Goal: Communication & Community: Answer question/provide support

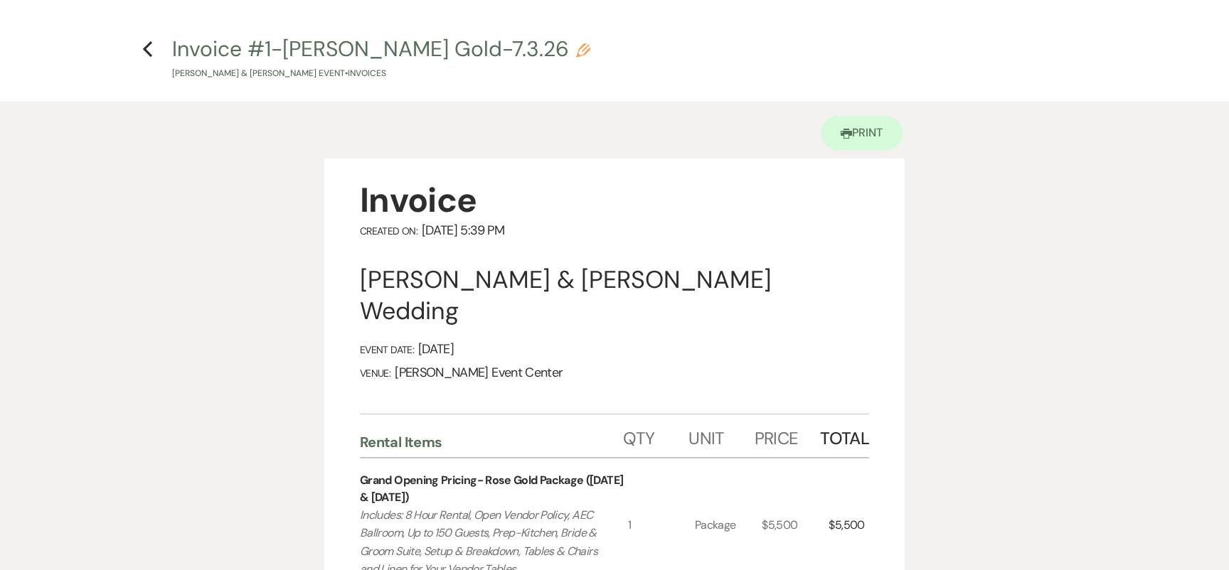
select select "5"
click at [151, 50] on icon "Previous" at bounding box center [147, 49] width 11 height 17
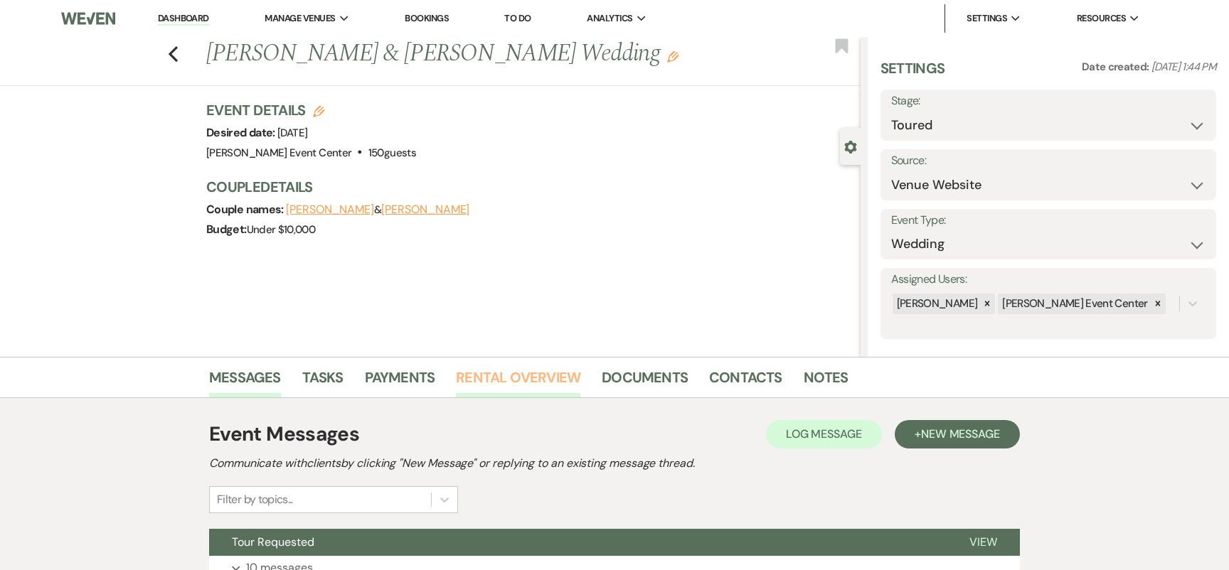
scroll to position [122, 0]
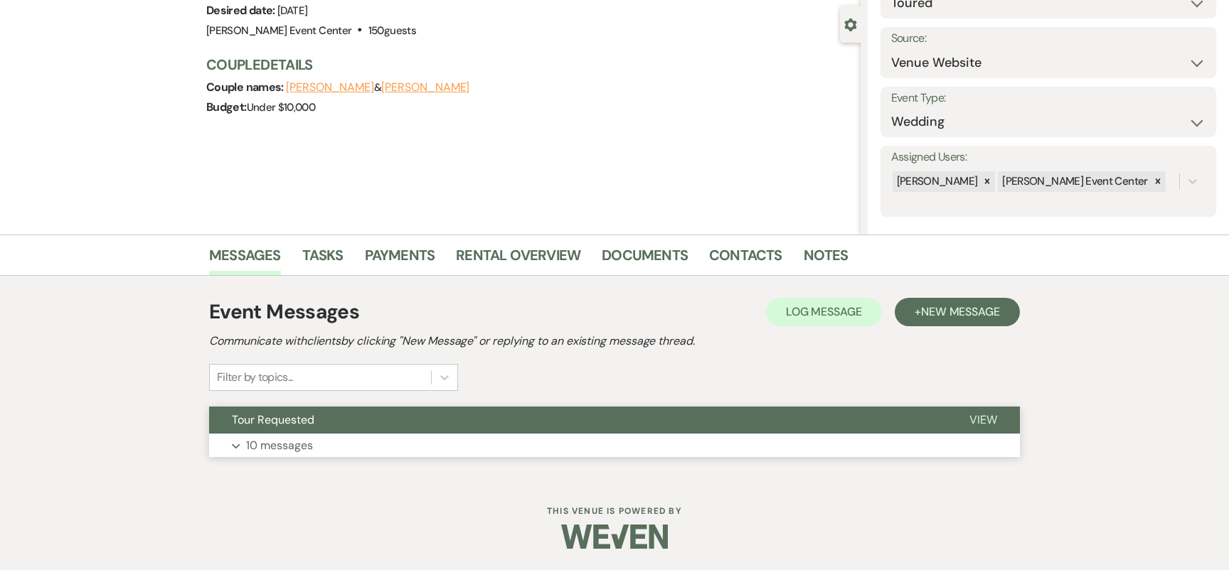
click at [312, 435] on button "Expand 10 messages" at bounding box center [614, 446] width 811 height 24
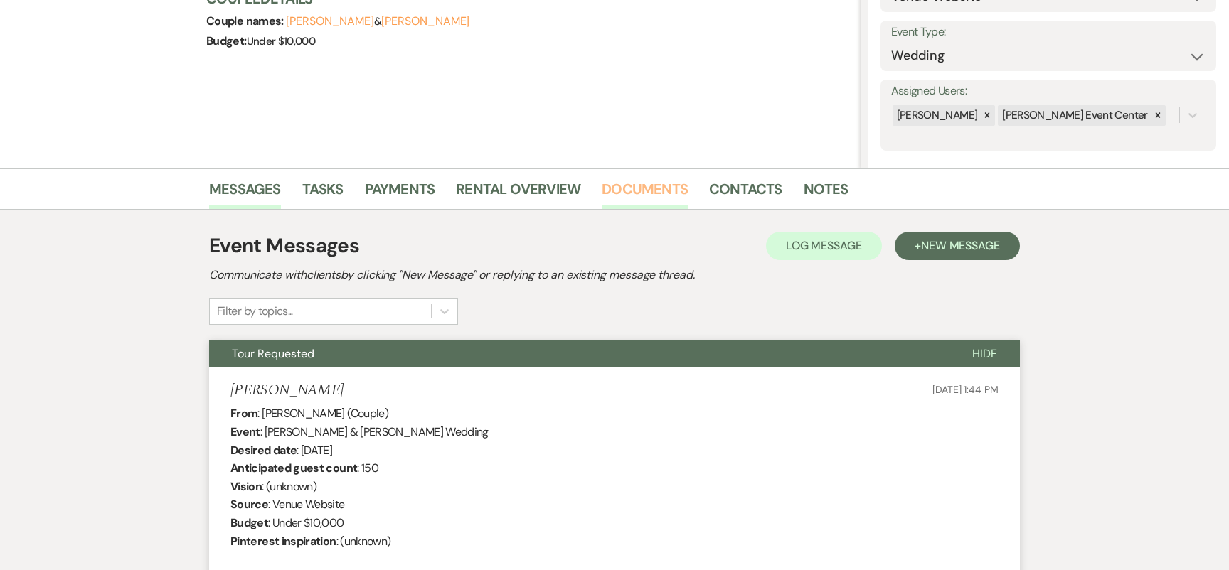
scroll to position [179, 0]
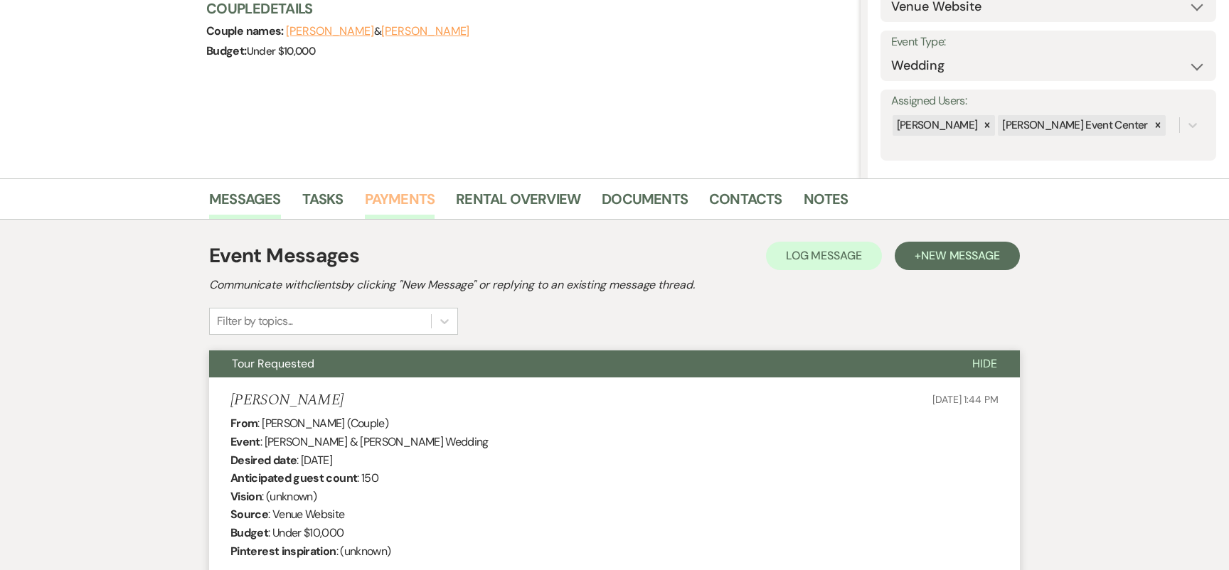
click at [433, 199] on li "Payments" at bounding box center [411, 202] width 92 height 34
click at [422, 194] on link "Payments" at bounding box center [400, 203] width 70 height 31
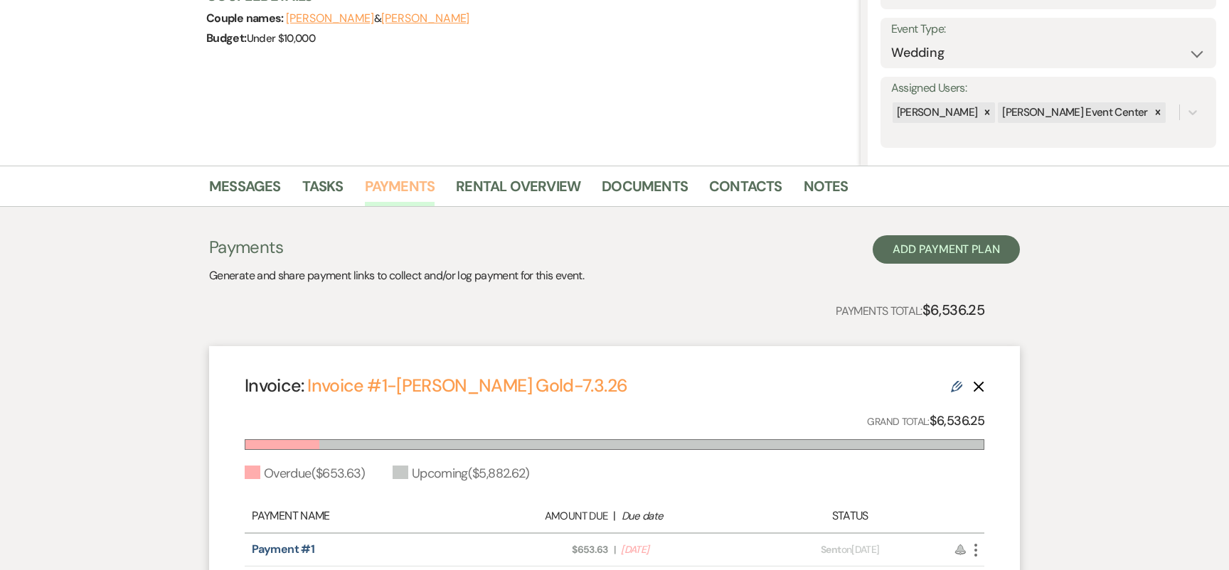
scroll to position [4, 0]
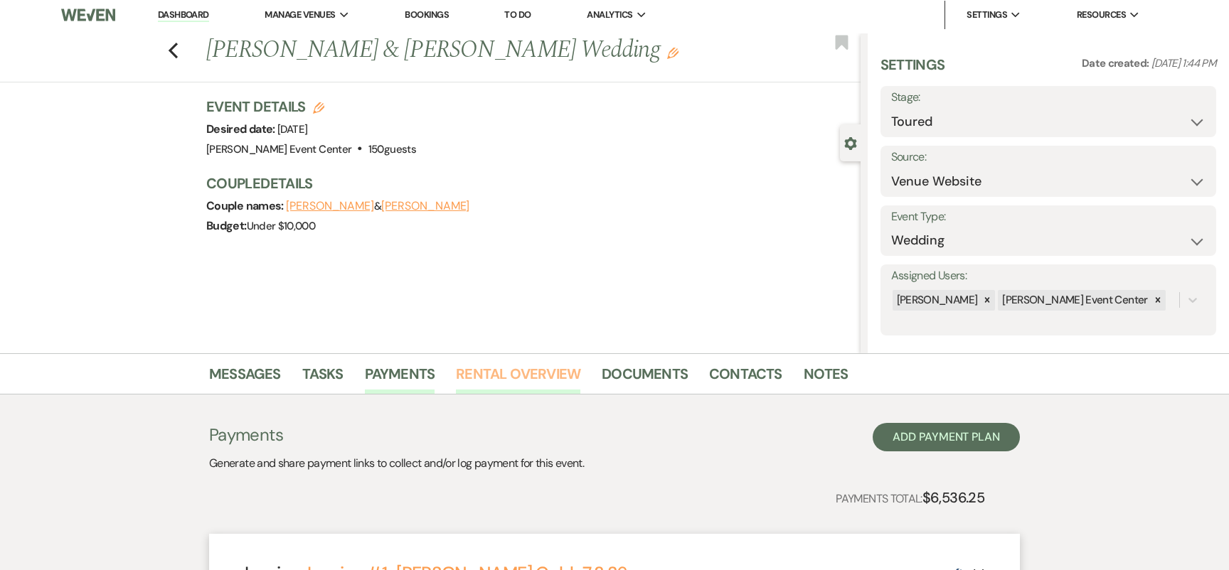
click at [548, 364] on link "Rental Overview" at bounding box center [518, 378] width 124 height 31
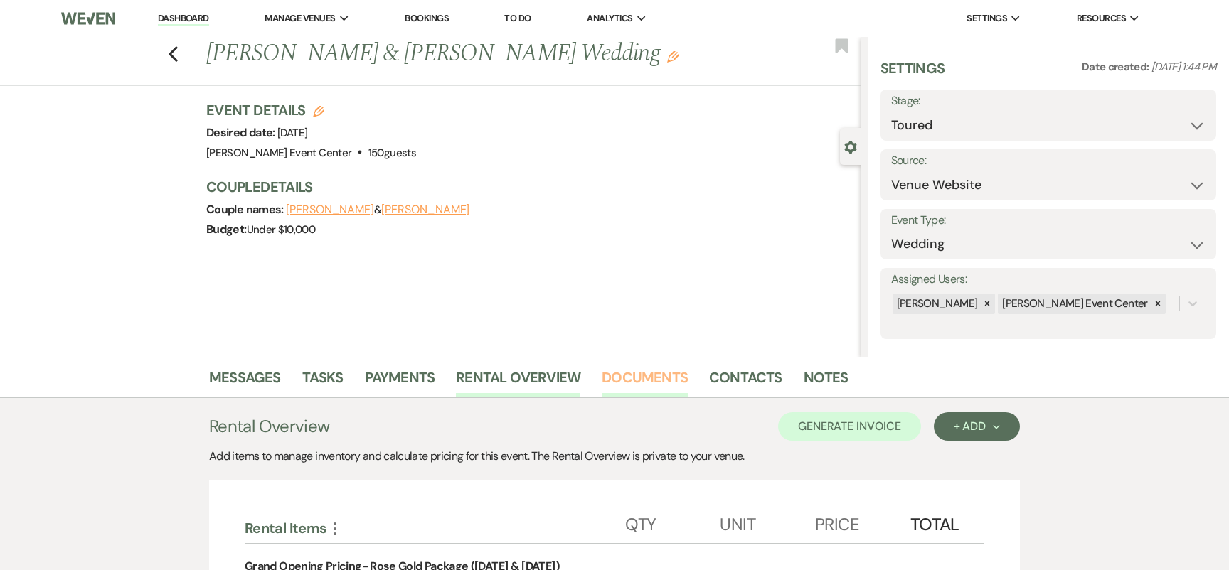
click at [637, 389] on link "Documents" at bounding box center [645, 381] width 86 height 31
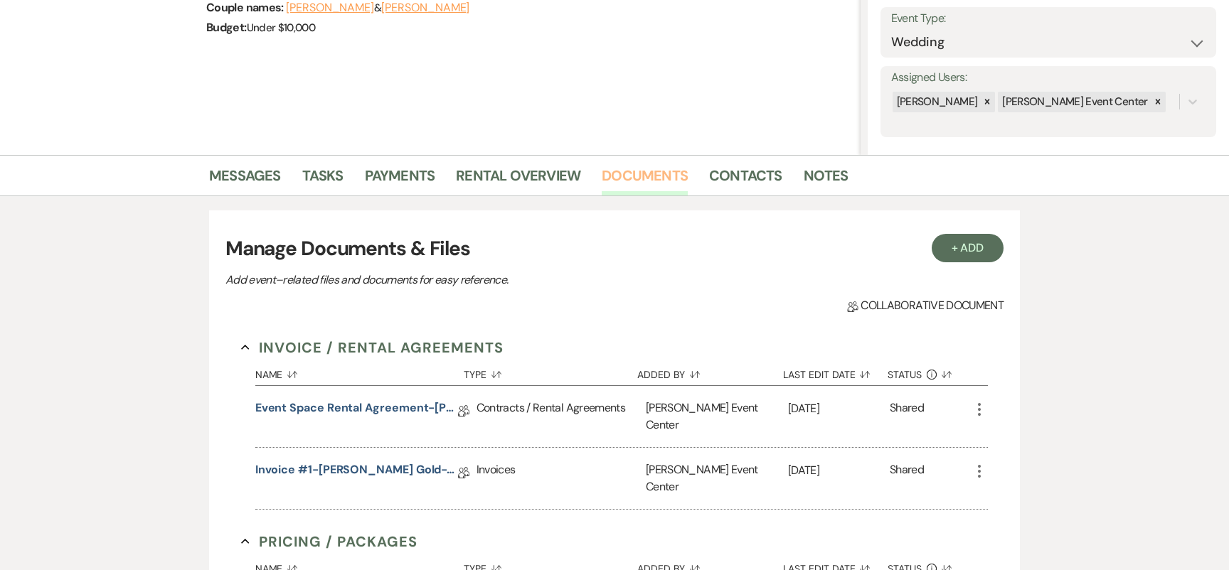
scroll to position [270, 0]
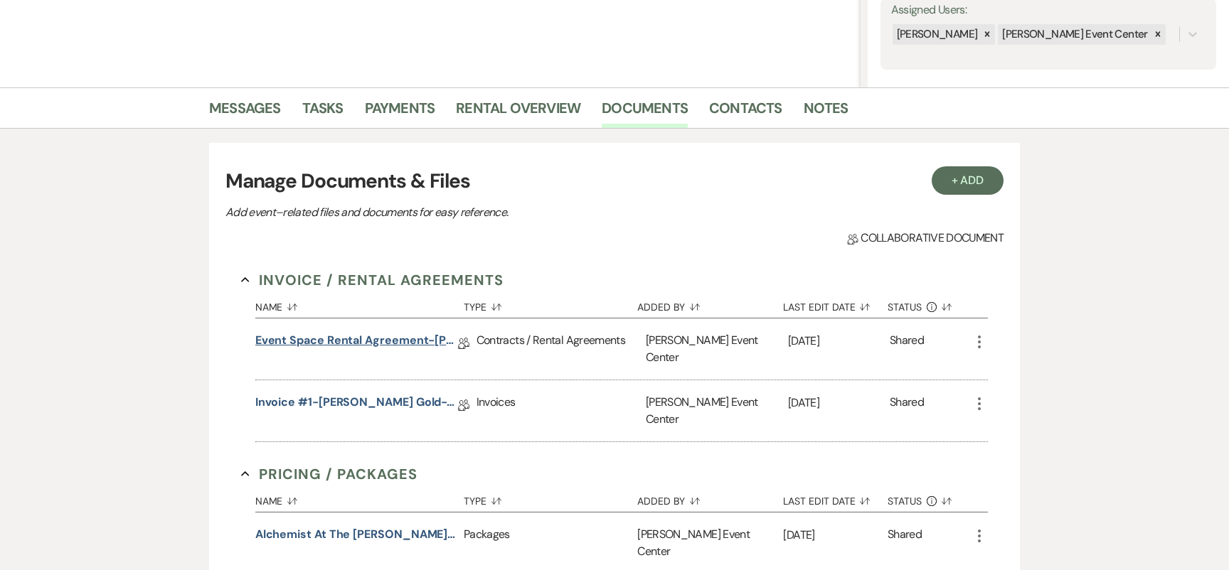
click at [381, 347] on link "Event Space Rental Agreement-[PERSON_NAME]-7.3.26" at bounding box center [356, 343] width 203 height 22
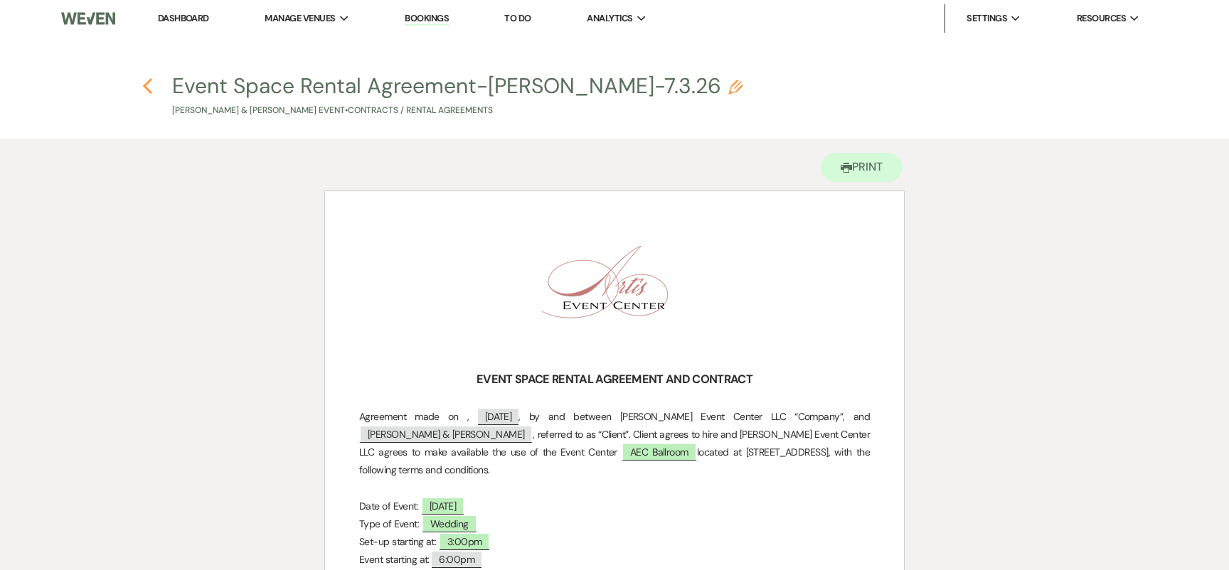
click at [143, 82] on icon "Previous" at bounding box center [147, 86] width 11 height 17
select select "5"
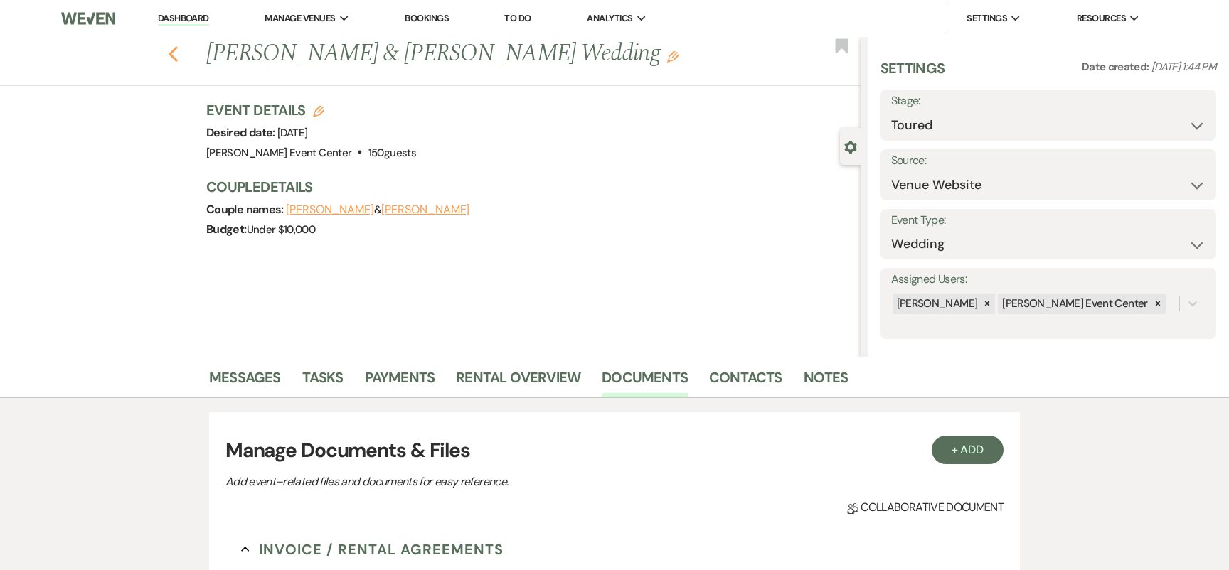
click at [173, 55] on icon "Previous" at bounding box center [173, 54] width 11 height 17
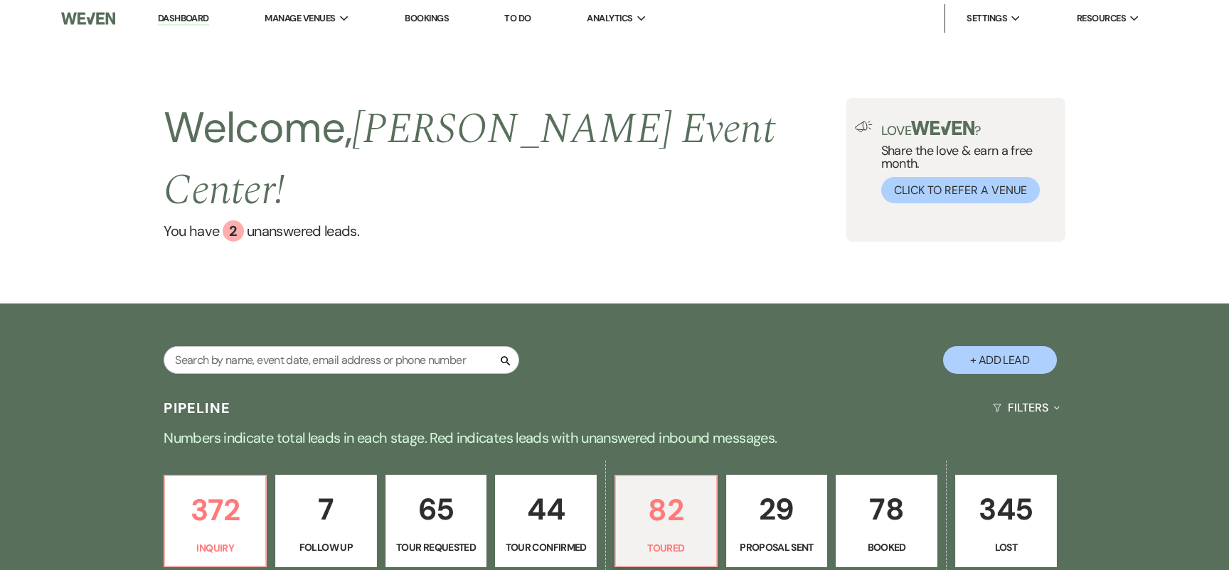
select select "5"
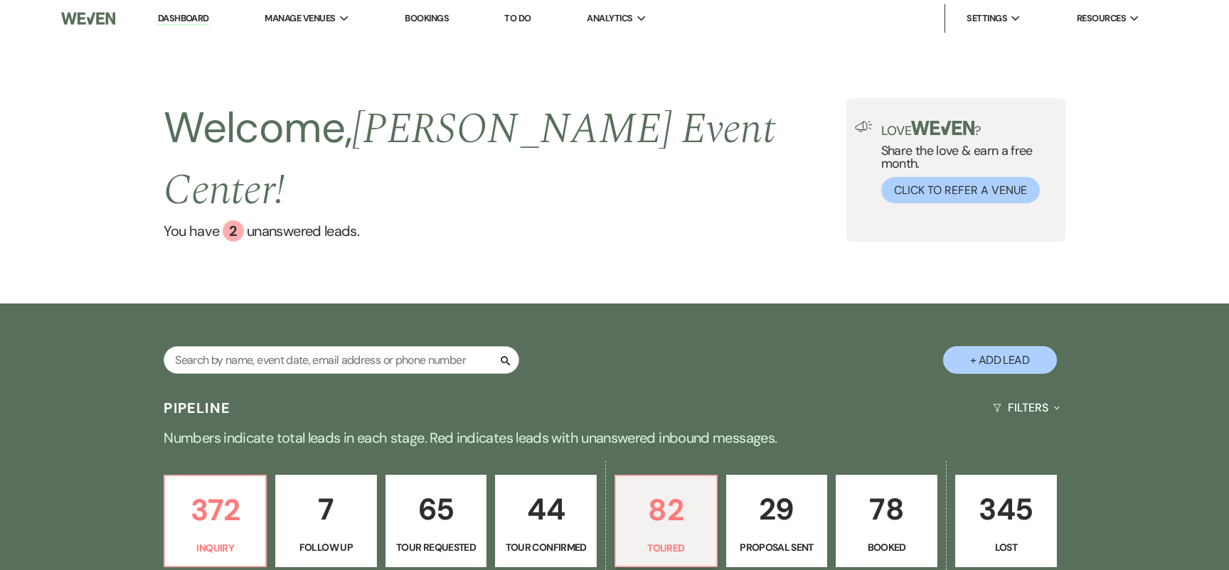
select select "5"
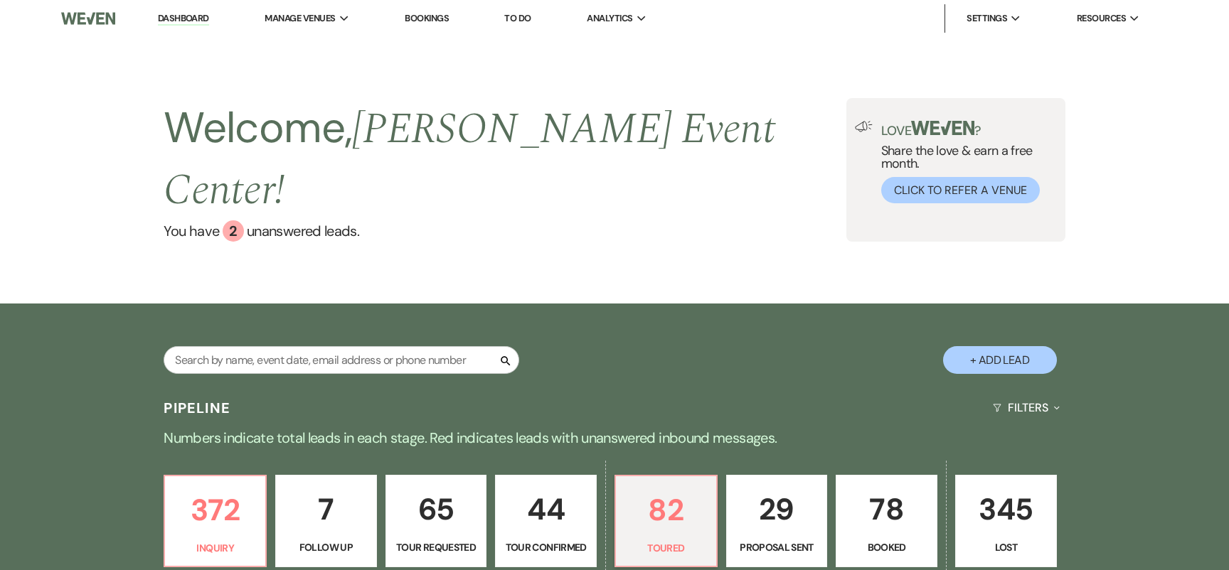
select select "5"
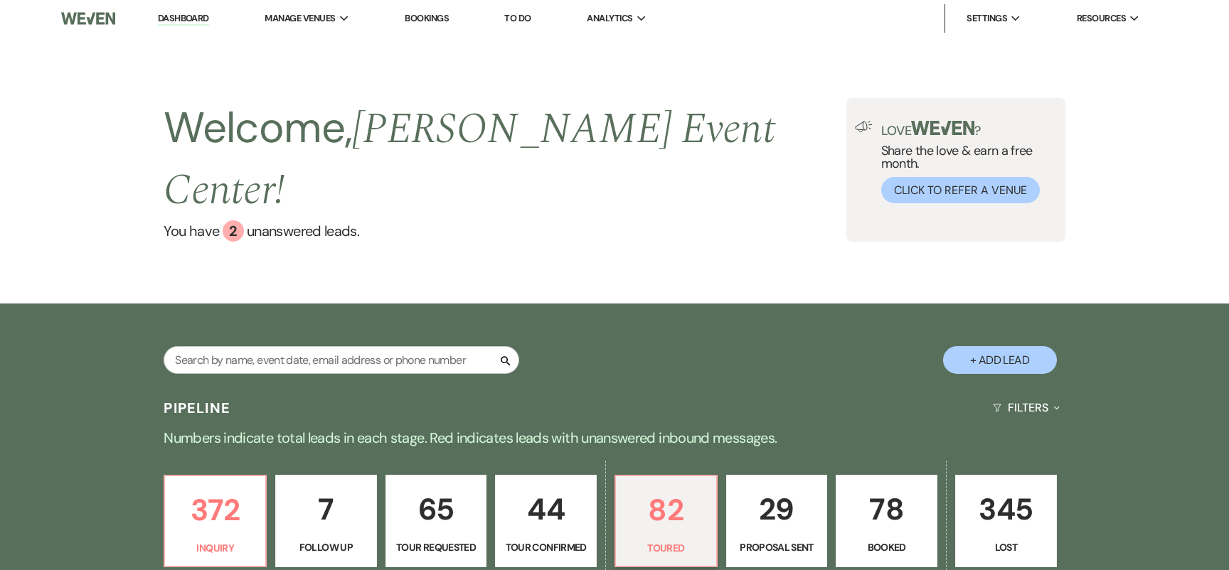
select select "5"
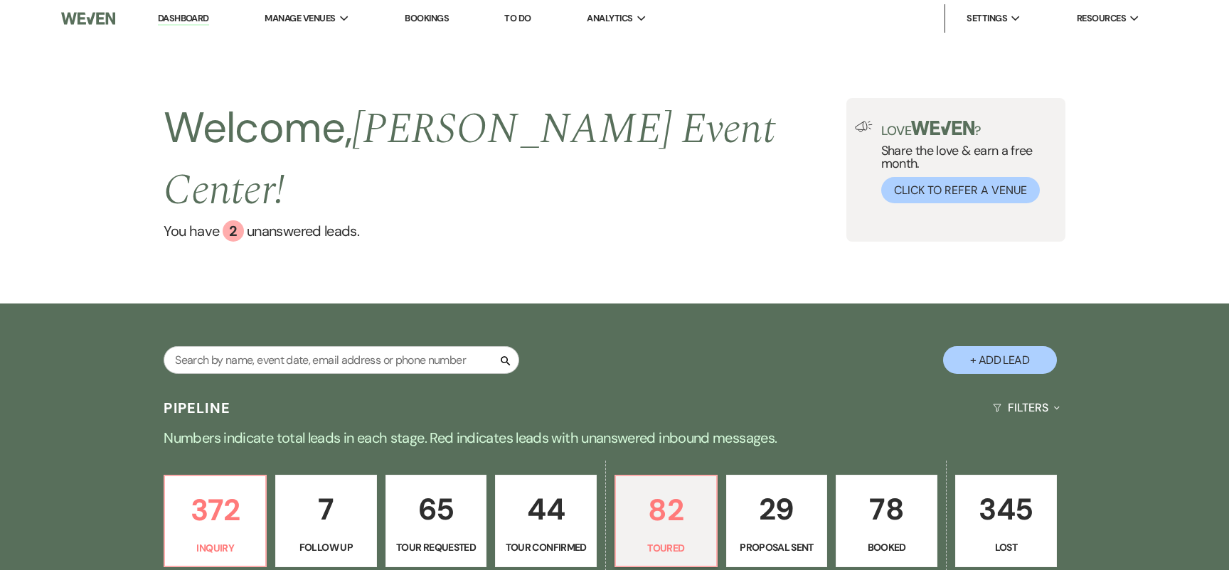
select select "5"
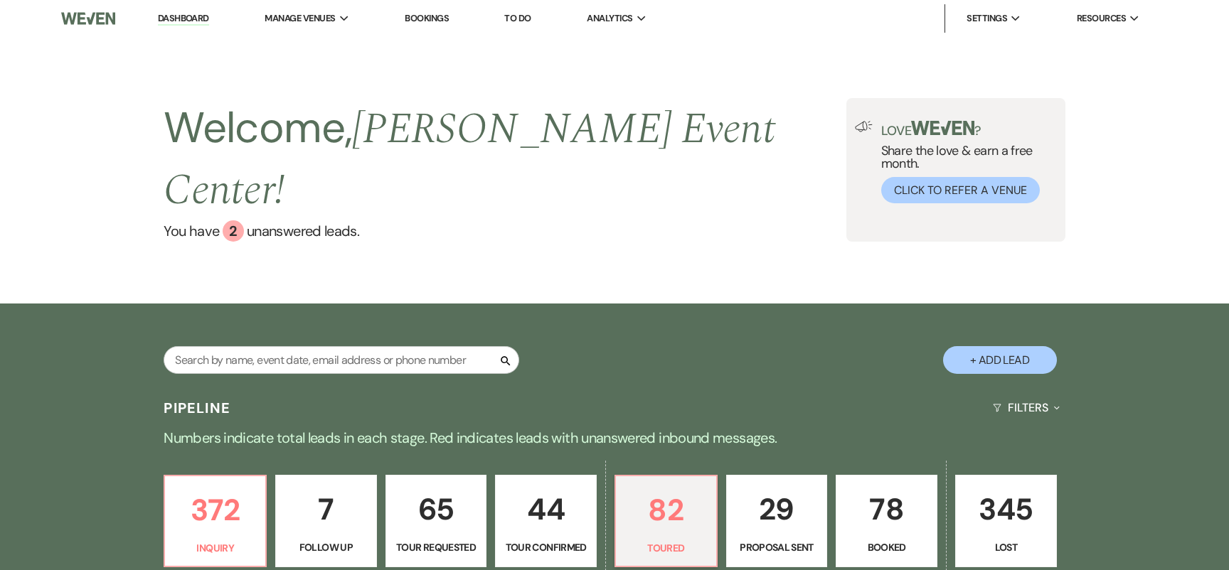
select select "5"
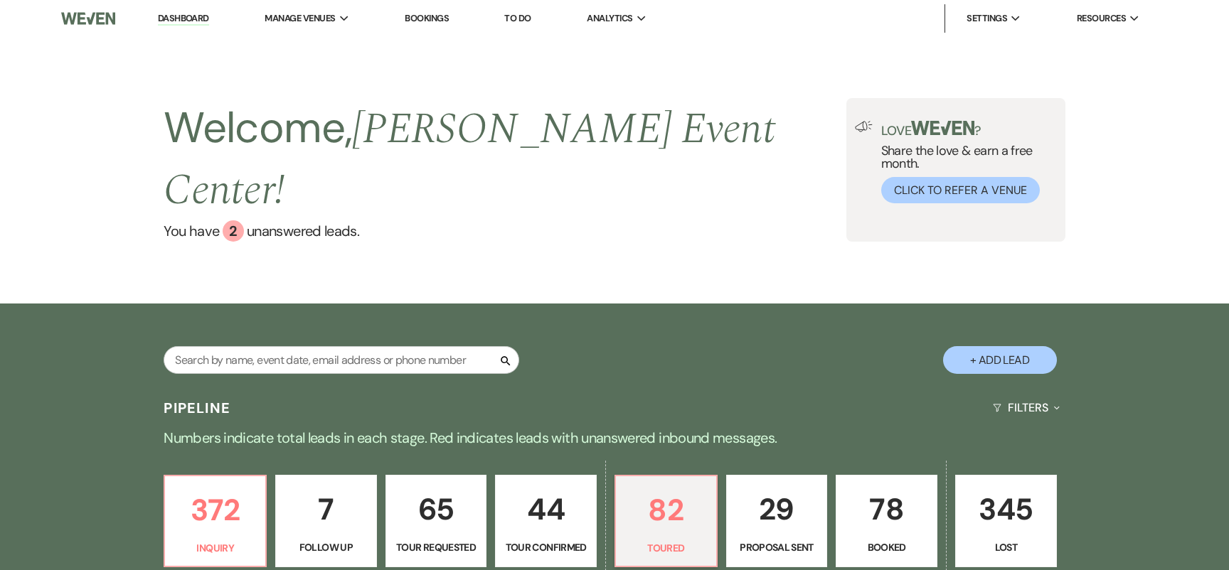
select select "5"
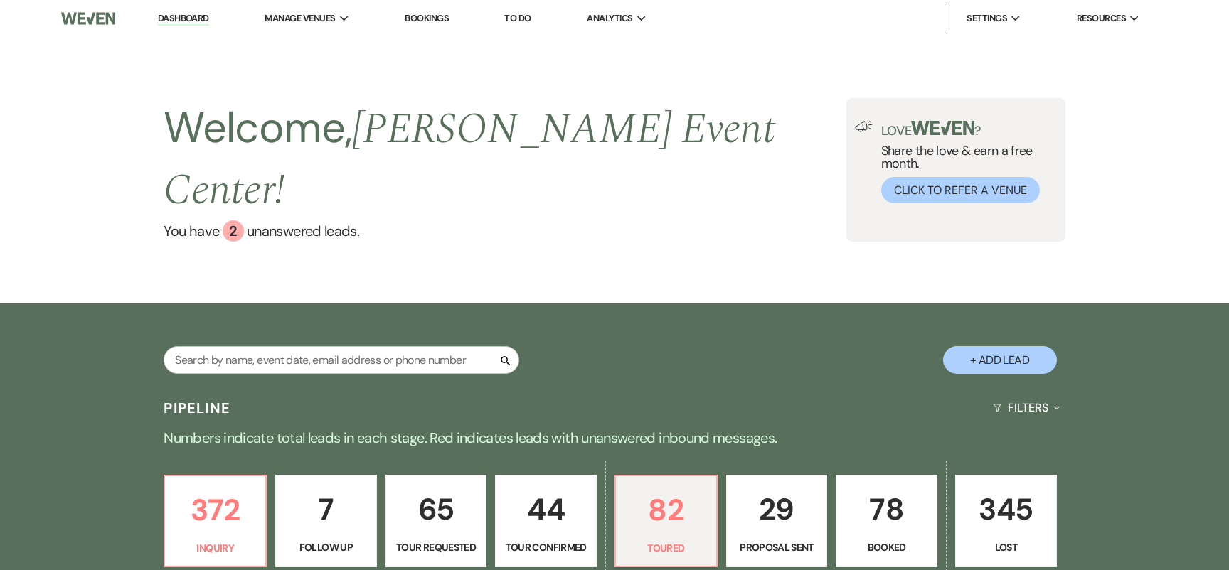
select select "5"
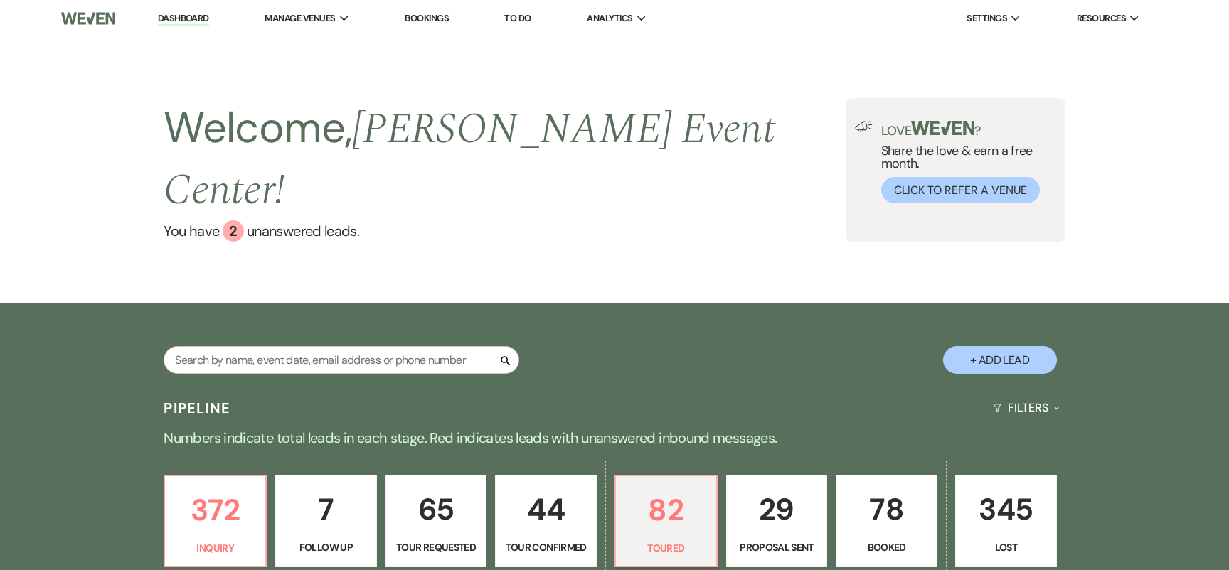
select select "5"
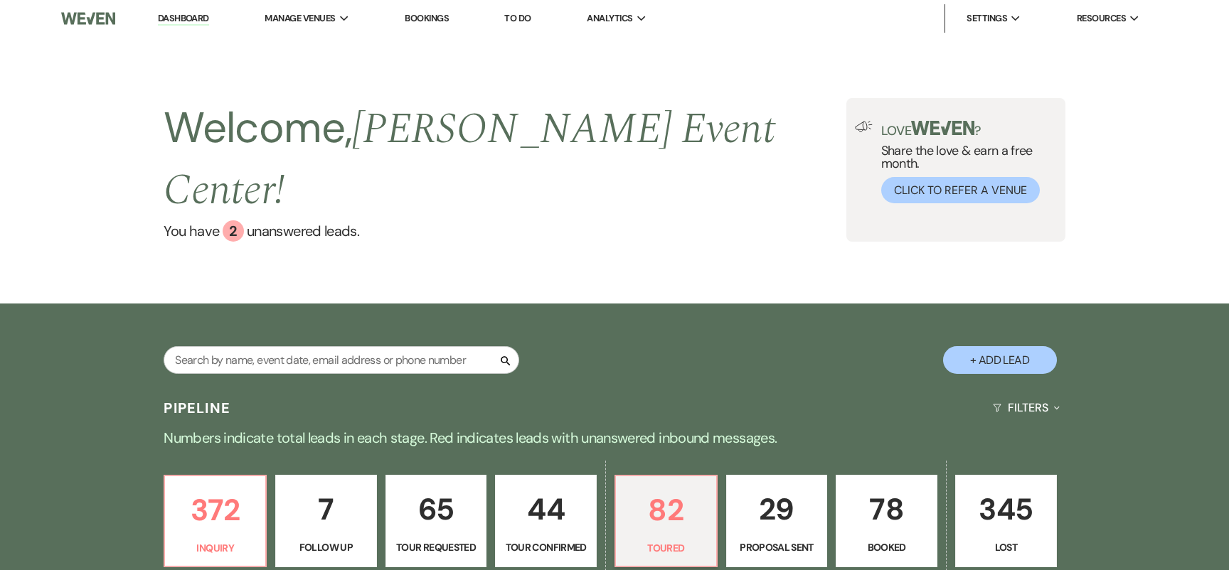
select select "5"
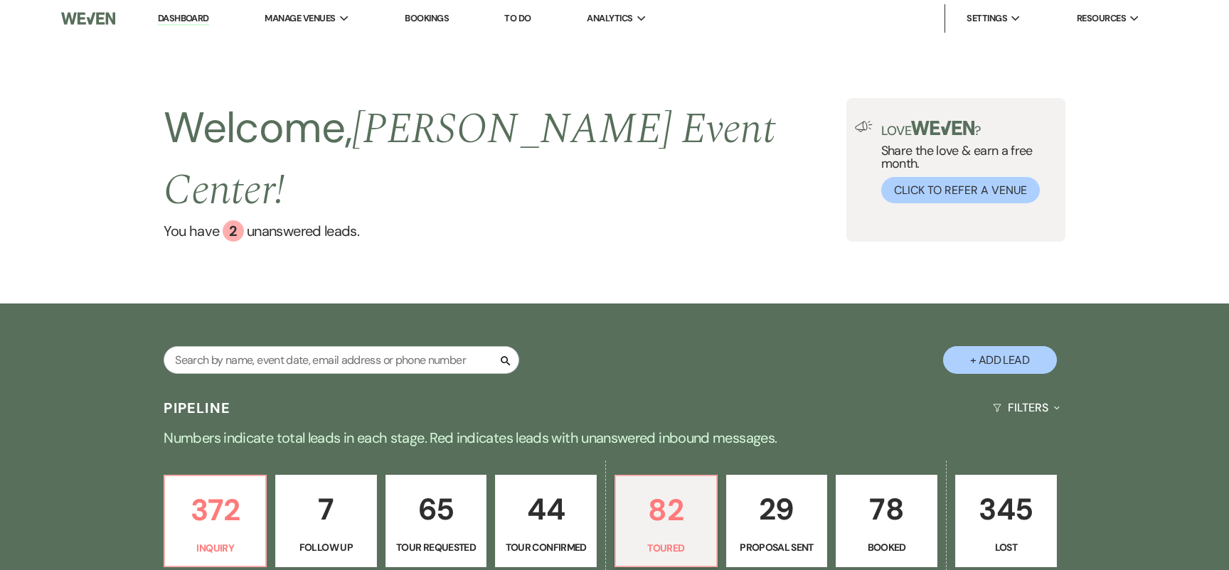
select select "5"
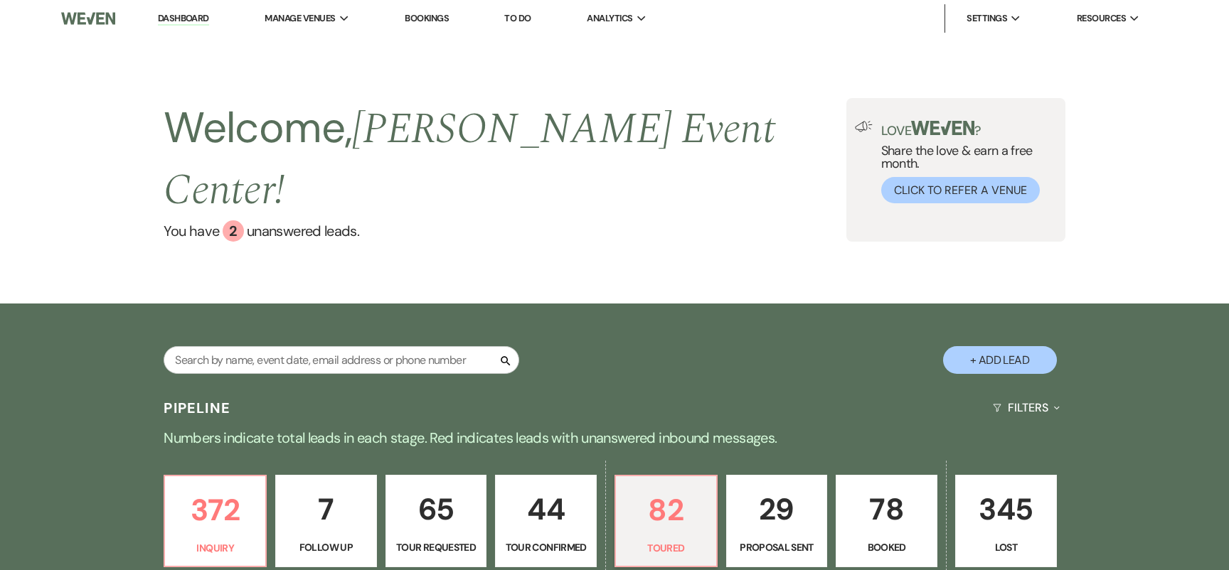
select select "5"
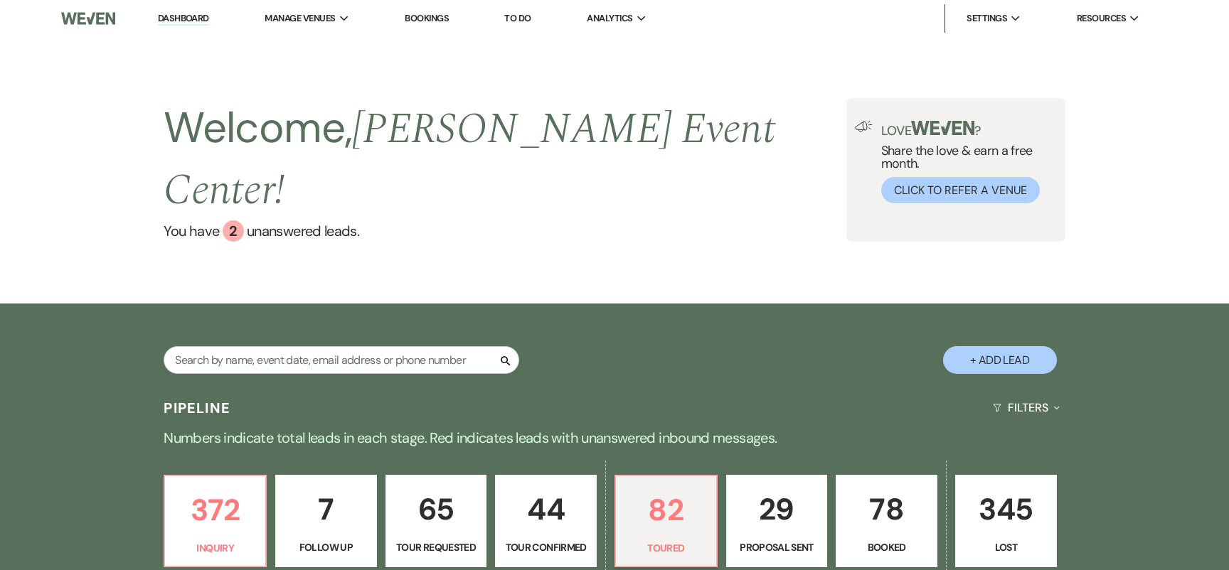
select select "5"
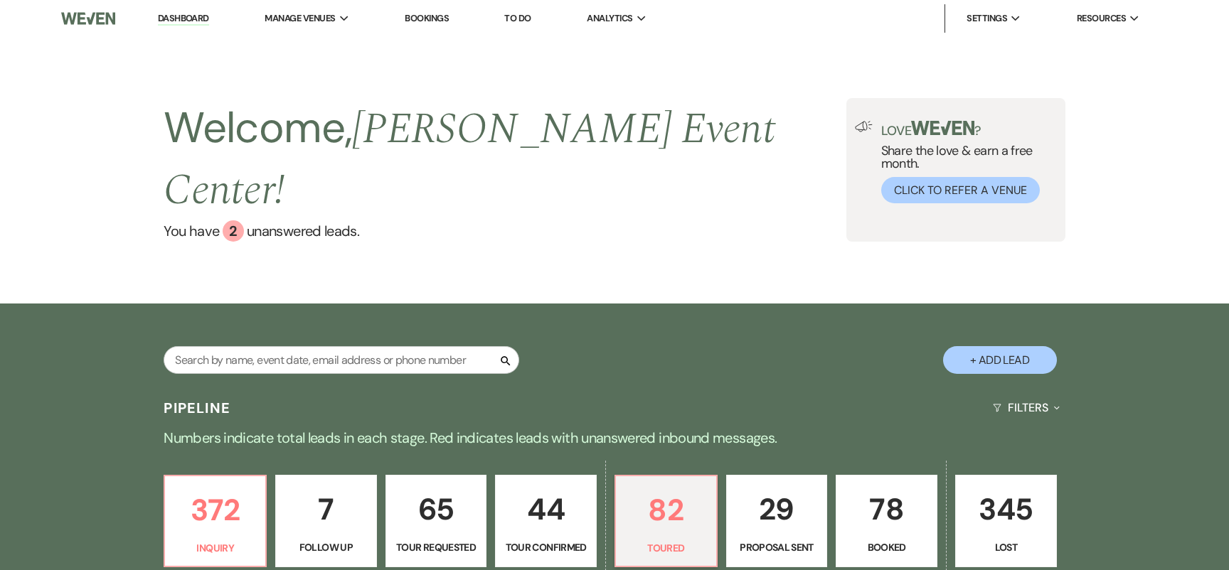
select select "5"
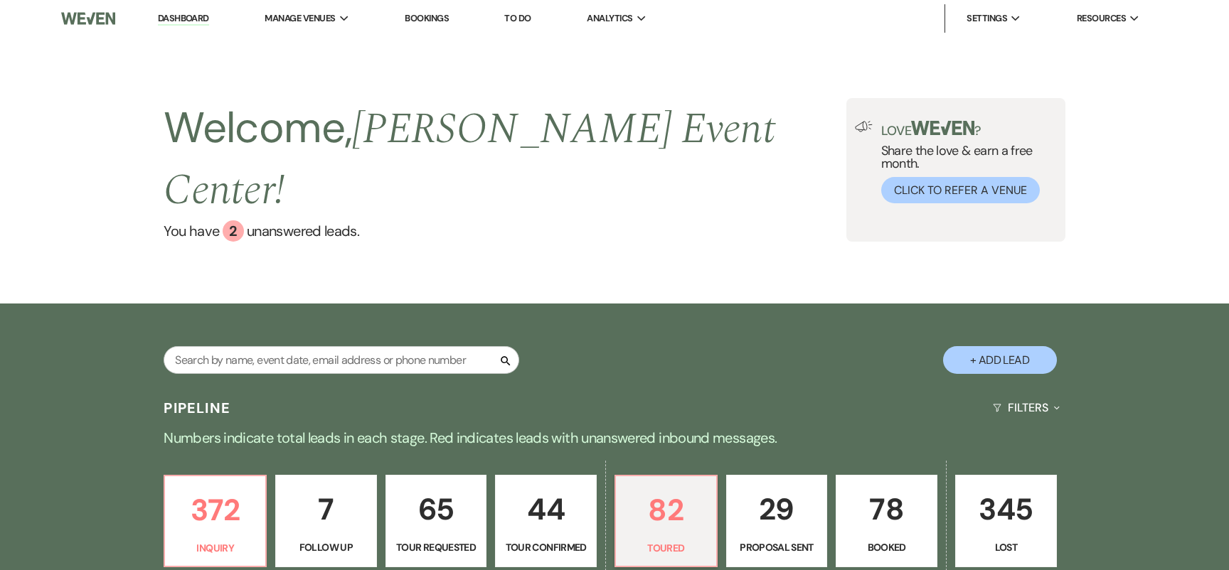
select select "5"
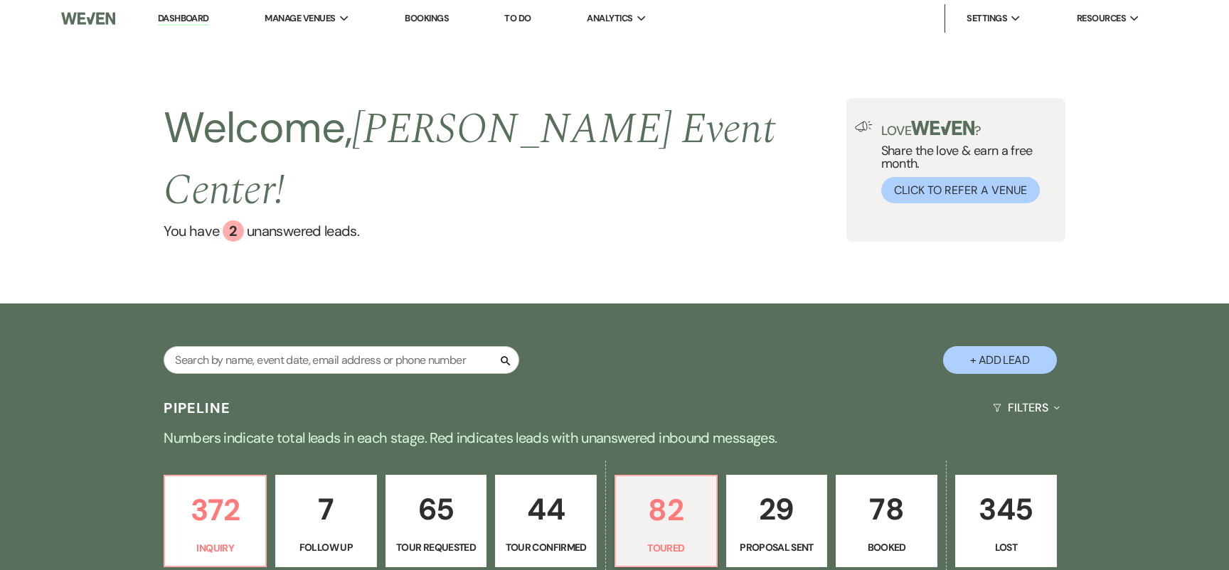
select select "5"
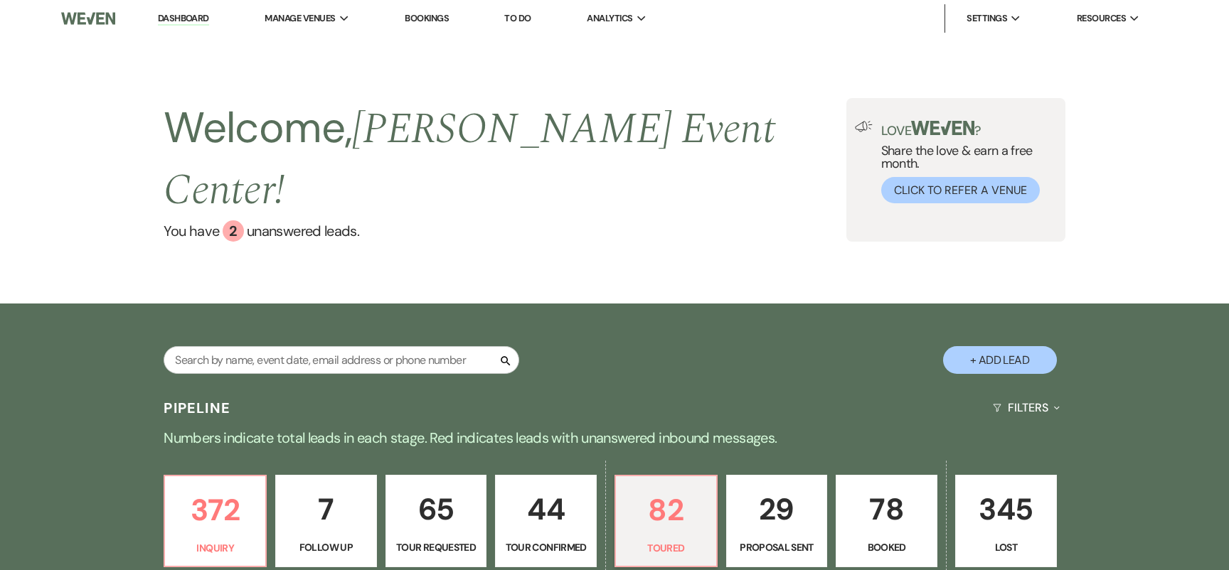
select select "5"
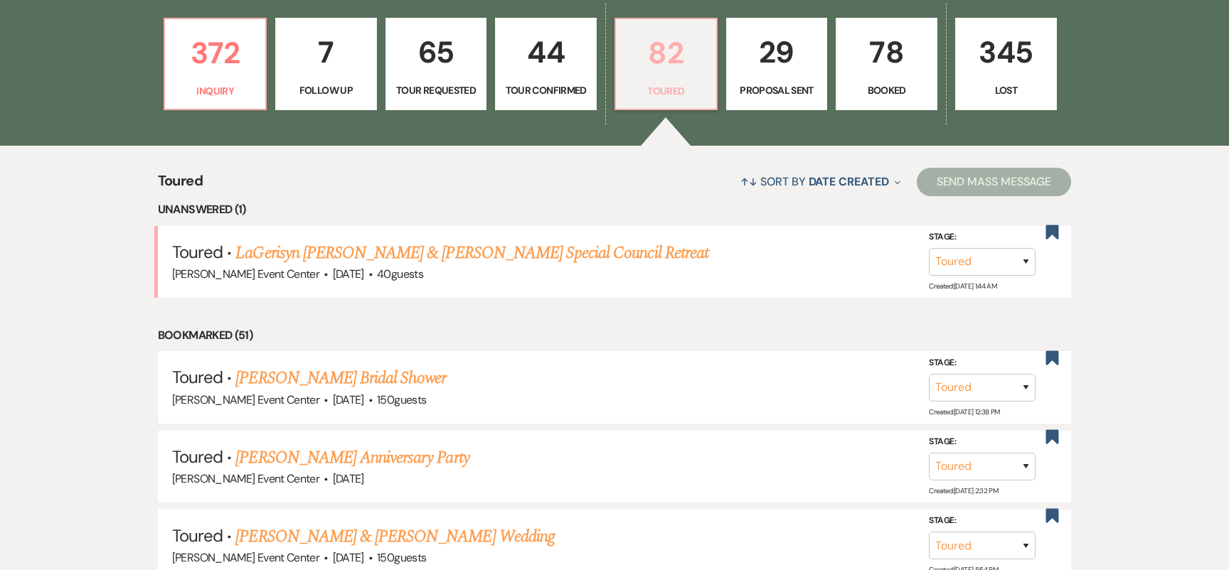
scroll to position [381, 0]
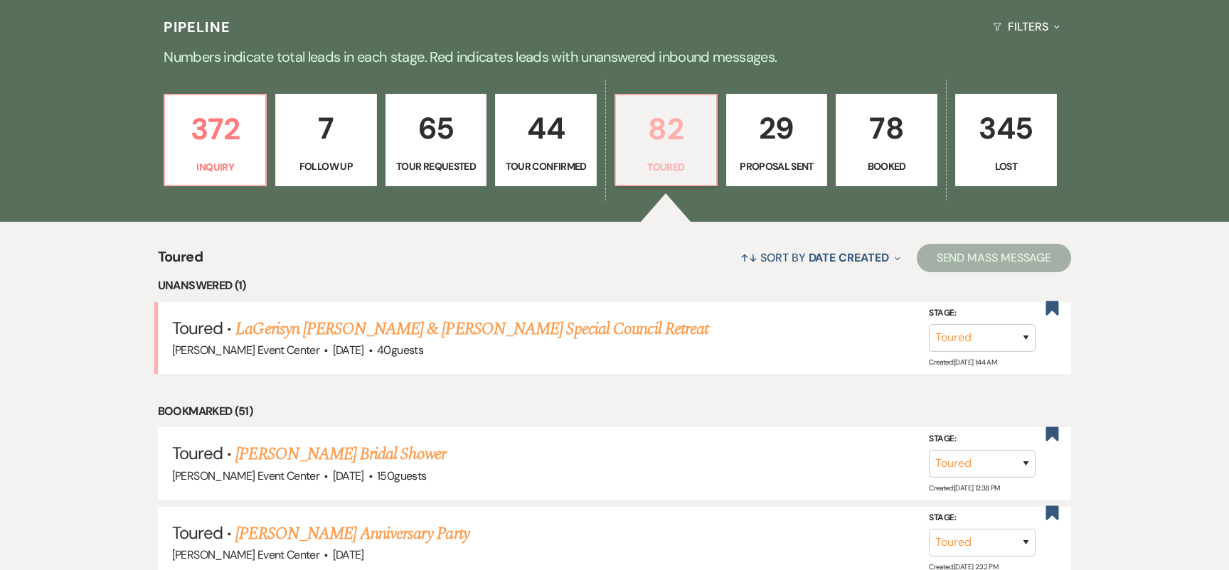
click at [679, 159] on p "Toured" at bounding box center [665, 167] width 83 height 16
click at [189, 105] on p "372" at bounding box center [215, 129] width 83 height 48
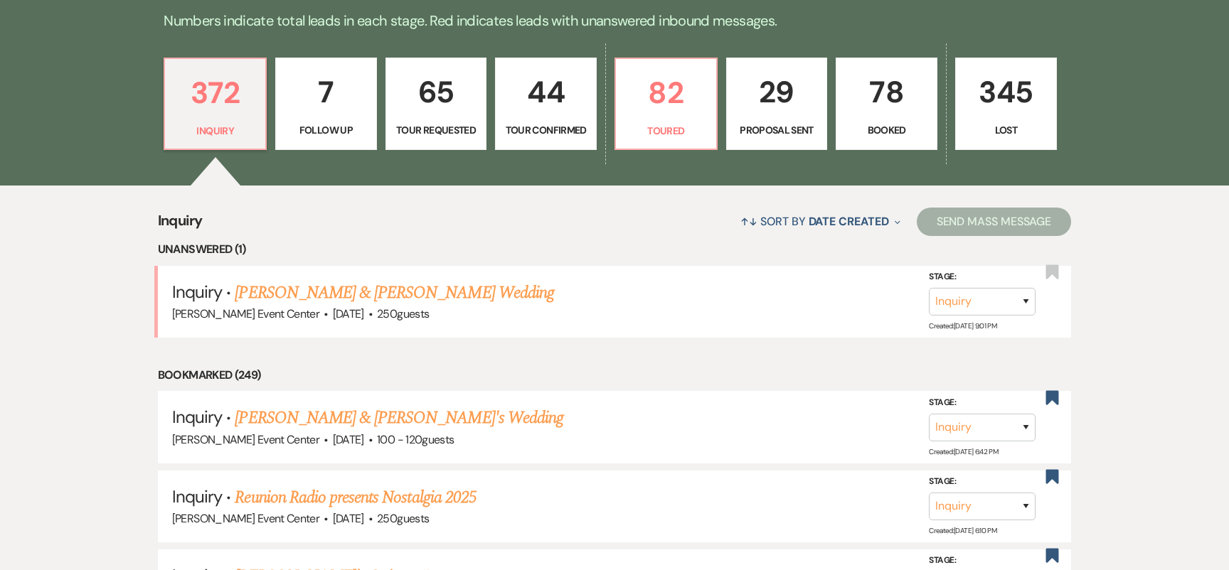
scroll to position [330, 0]
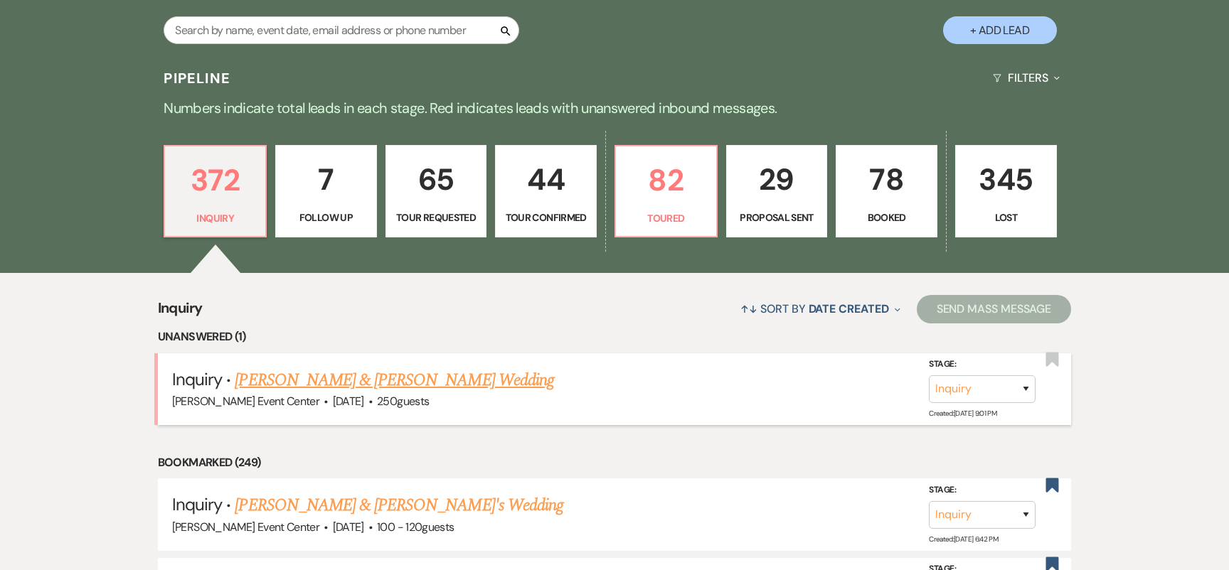
click at [321, 393] on div "Artis Event Center · Nov 11, 2026 · 250 guests" at bounding box center [614, 402] width 885 height 18
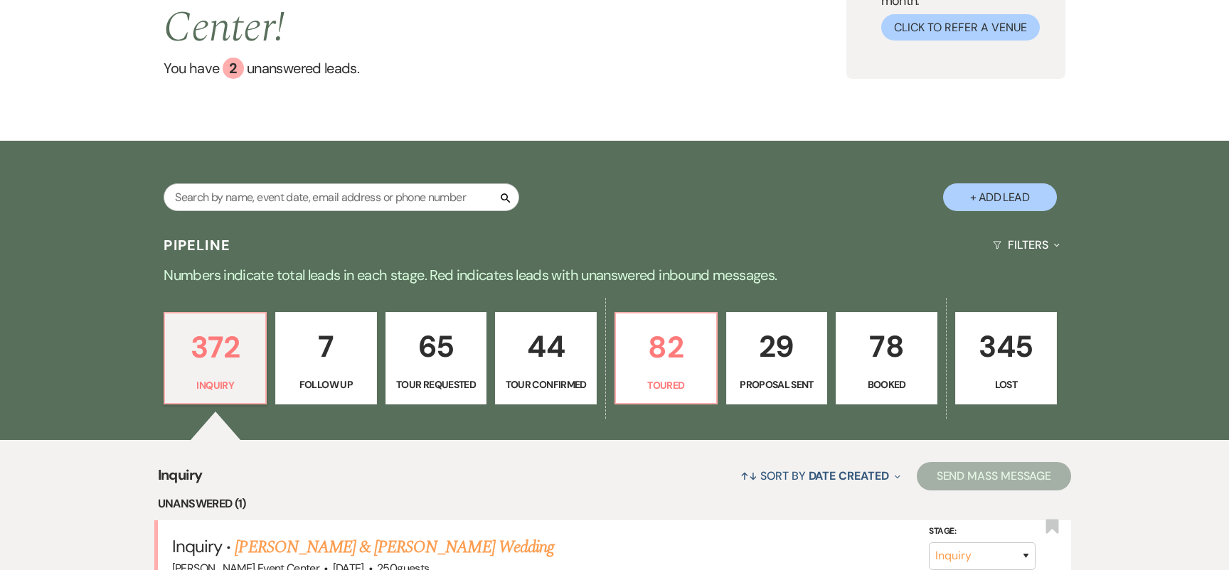
scroll to position [0, 0]
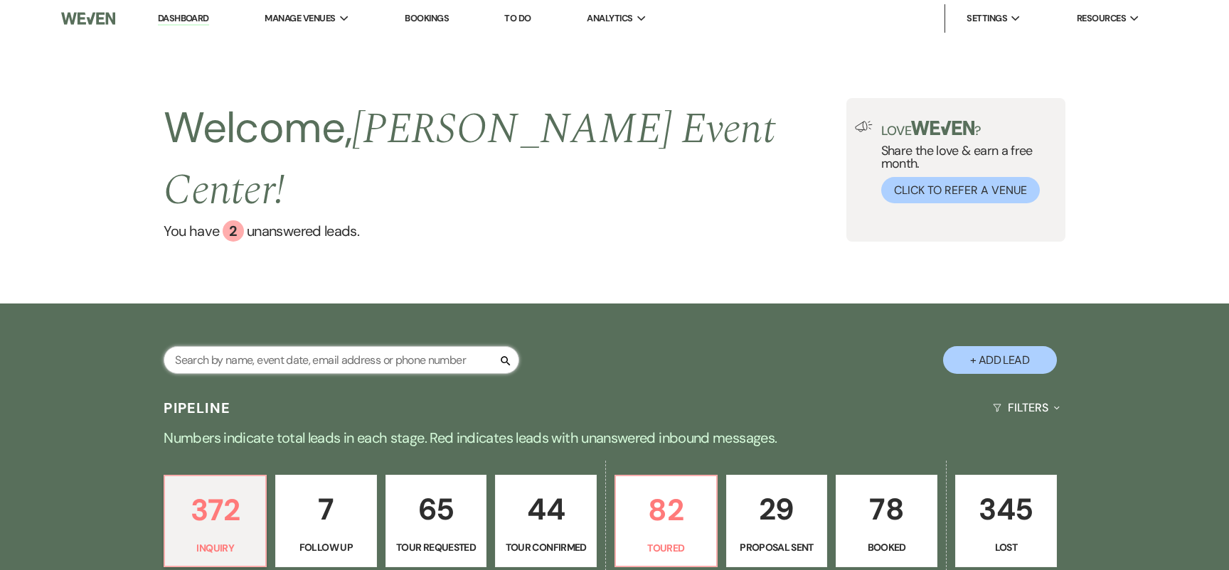
click at [235, 346] on input "text" at bounding box center [342, 360] width 356 height 28
paste input "Erika Williams"
type input "Erika Williams"
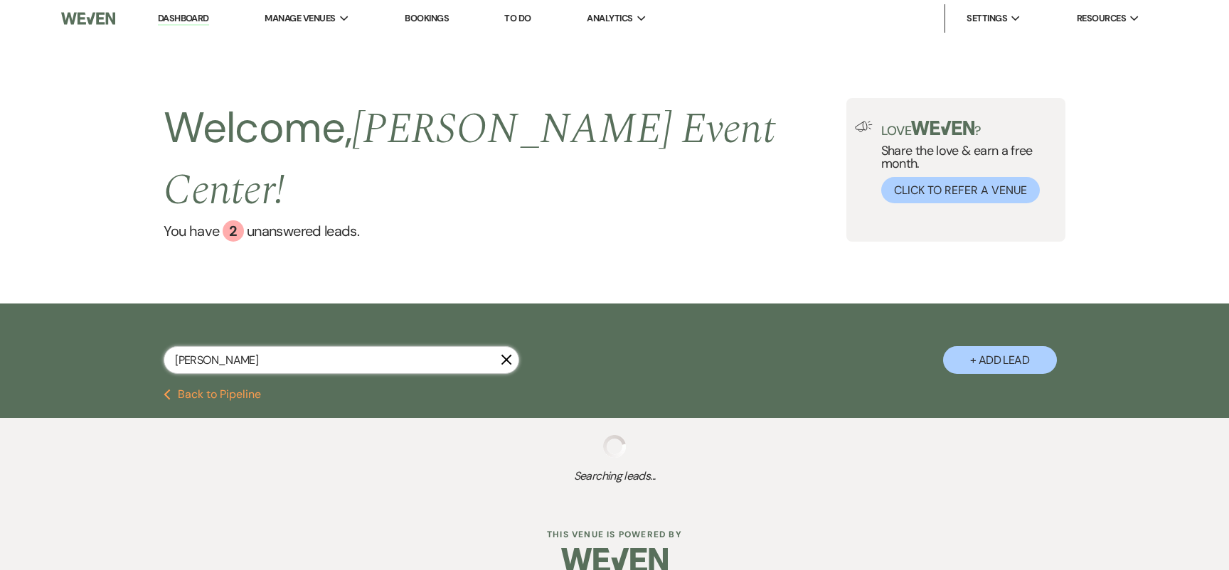
select select "2"
select select "4"
select select "6"
select select "2"
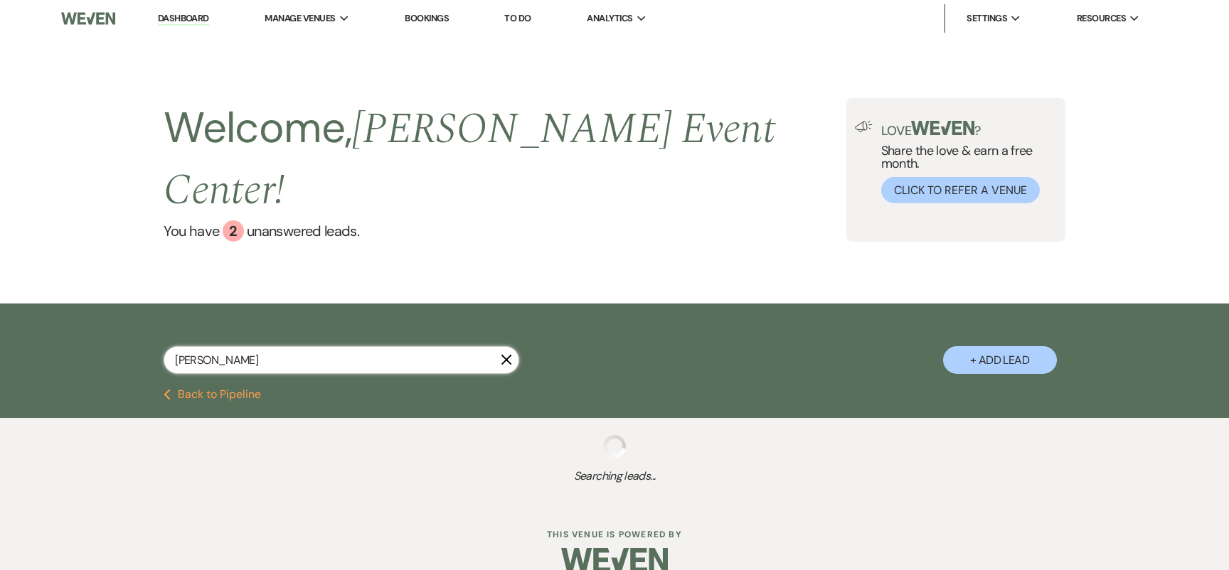
select select "5"
select select "9"
select select "4"
select select "6"
select select "8"
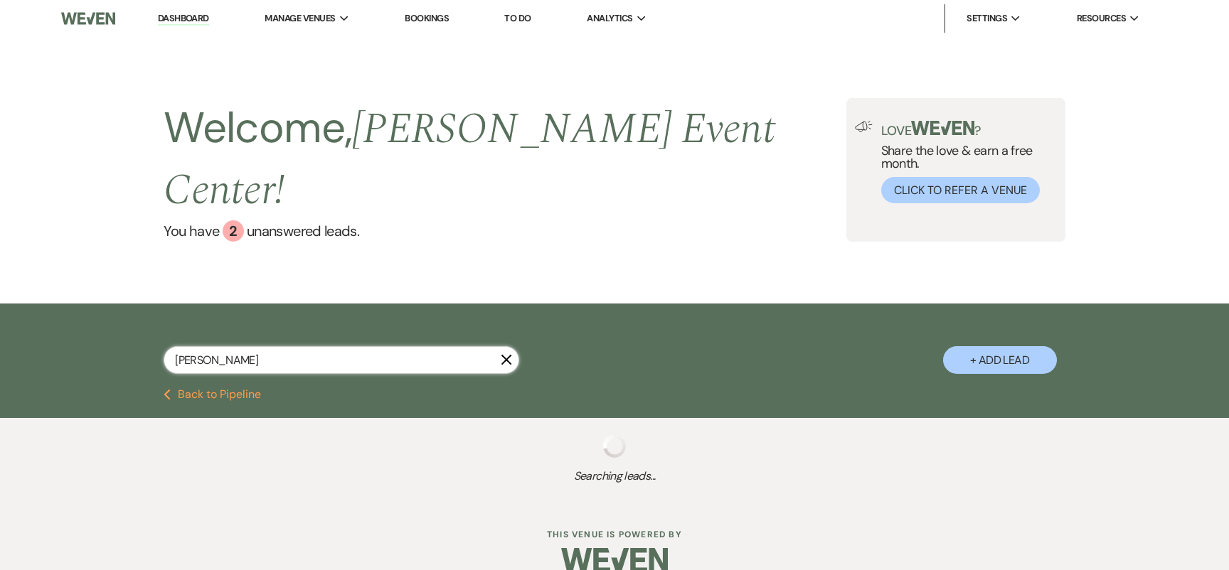
select select "8"
select select "6"
select select "8"
select select "1"
select select "8"
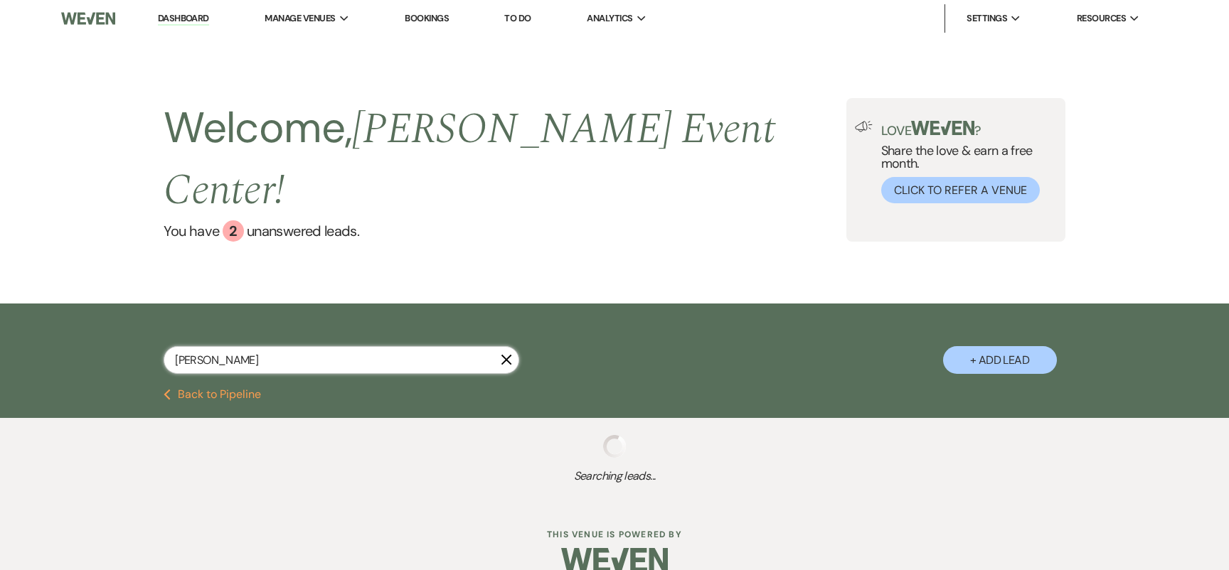
select select "7"
select select "8"
select select "7"
select select "8"
select select "5"
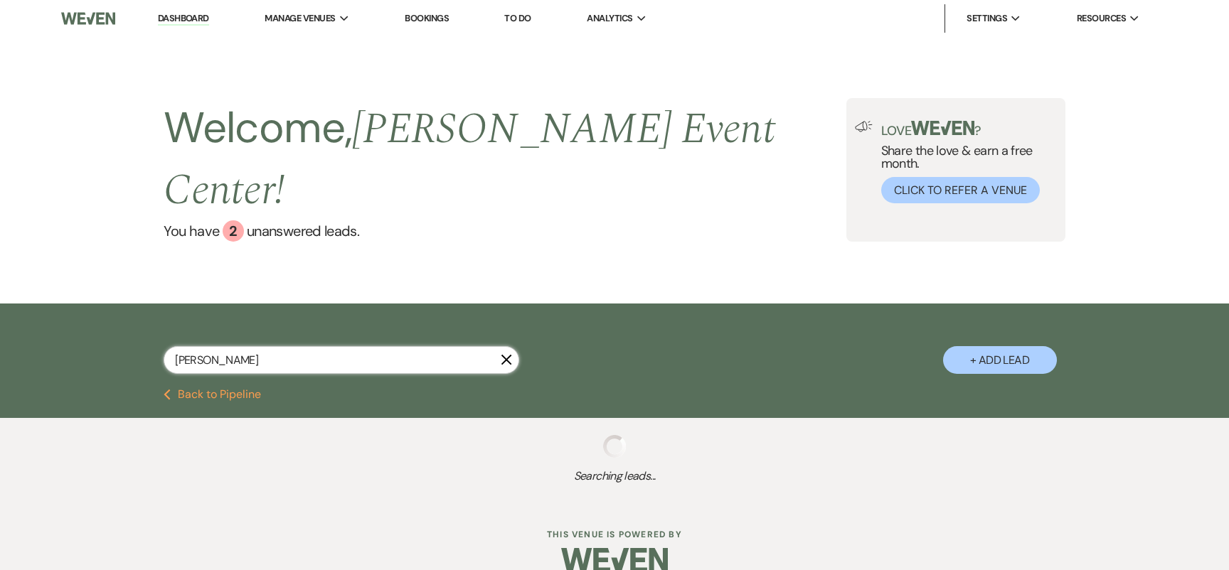
select select "8"
select select "6"
select select "5"
select select "8"
select select "4"
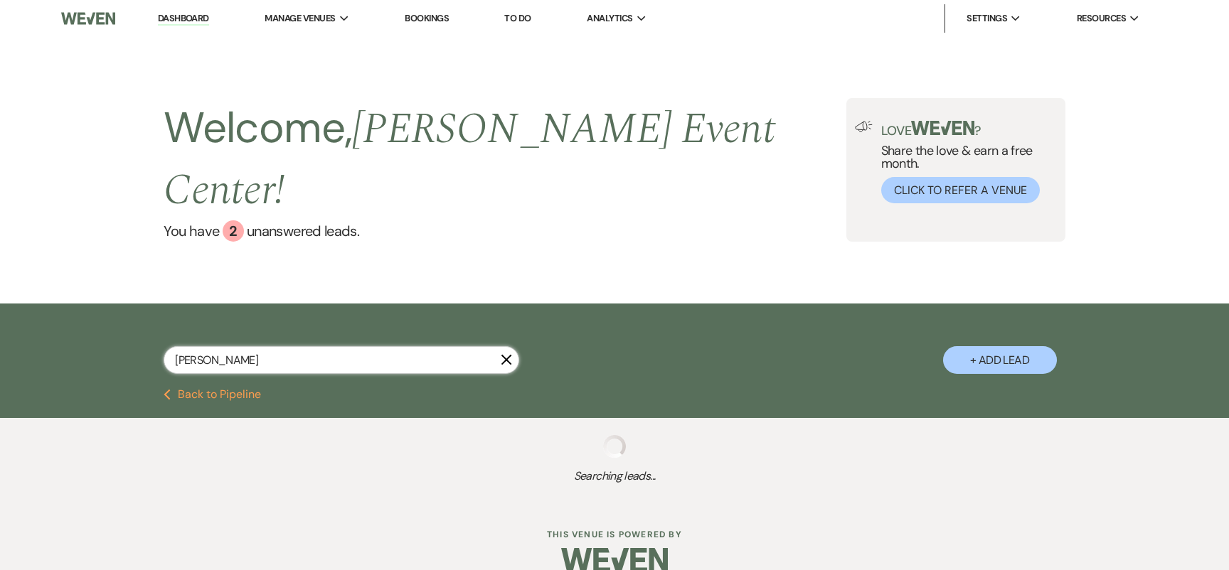
select select "8"
select select "6"
select select "8"
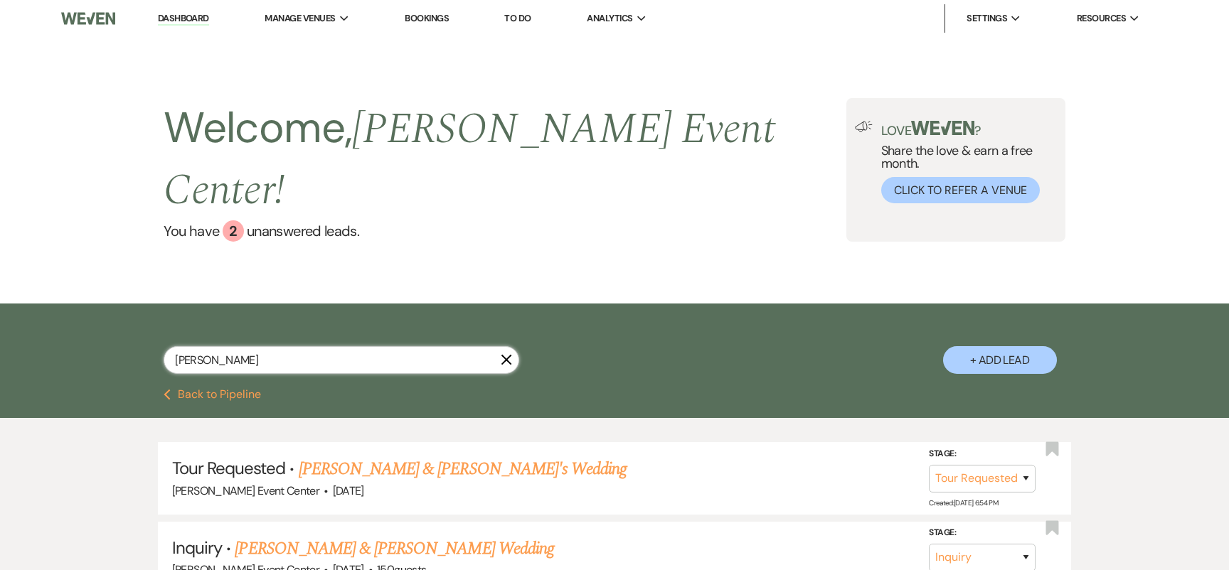
click at [308, 346] on input "Erika Williams" at bounding box center [342, 360] width 356 height 28
type input "Erika William"
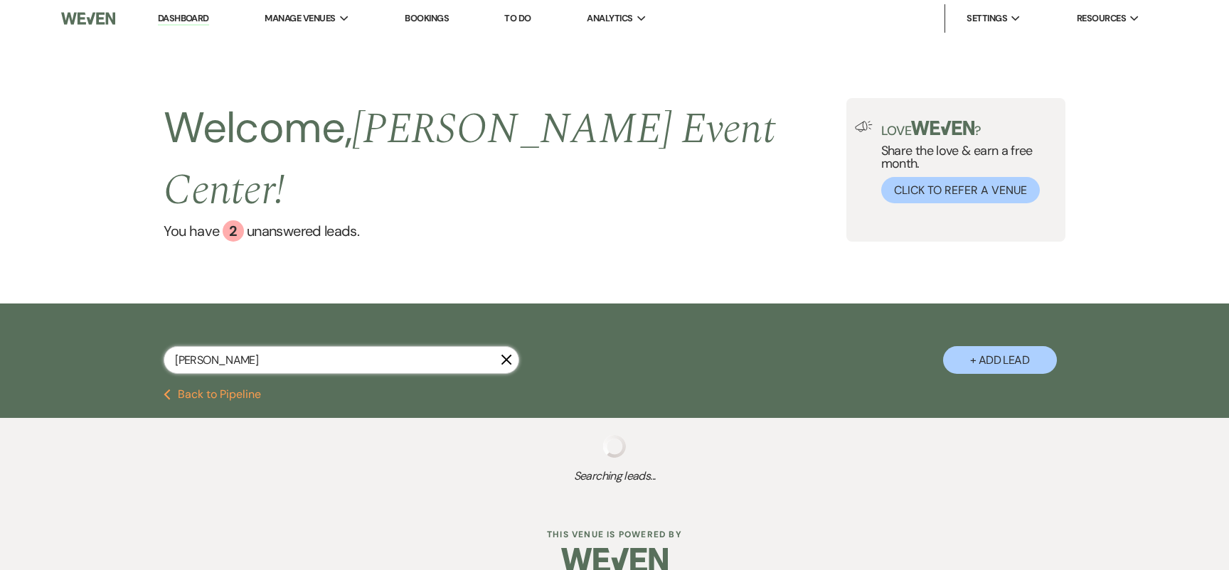
select select "2"
select select "4"
select select "6"
select select "2"
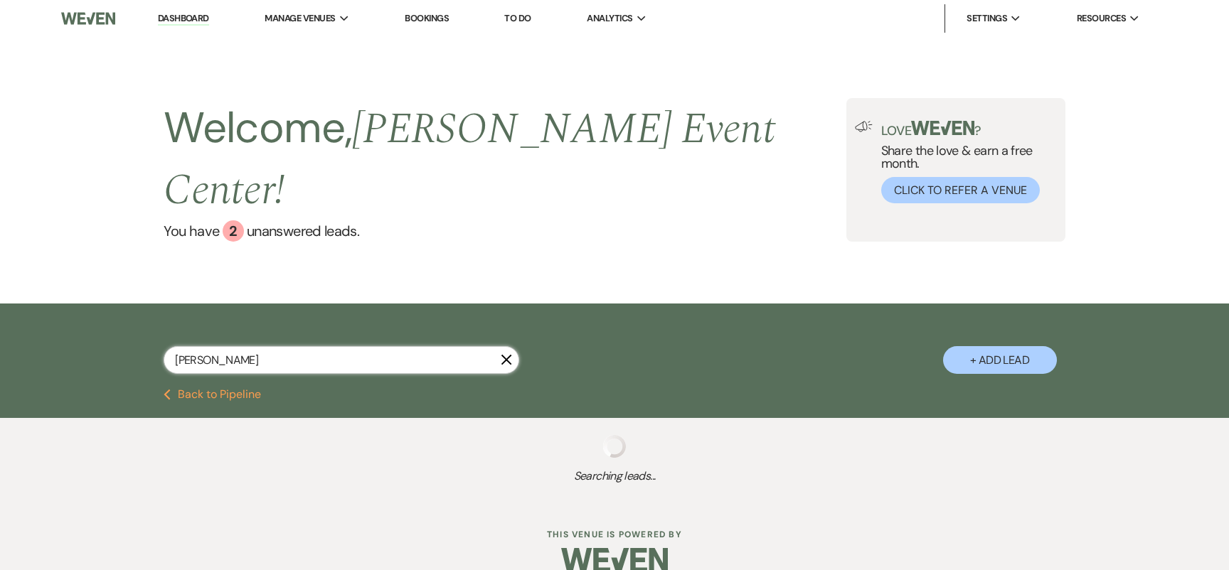
select select "5"
select select "9"
select select "4"
select select "6"
select select "8"
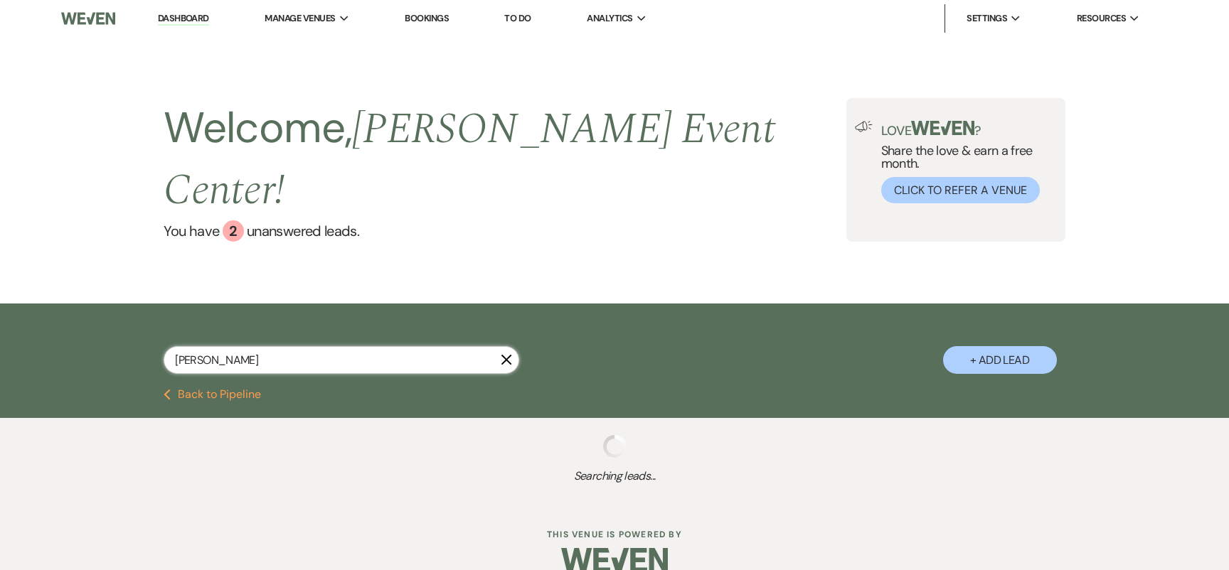
select select "8"
select select "6"
select select "8"
select select "1"
select select "8"
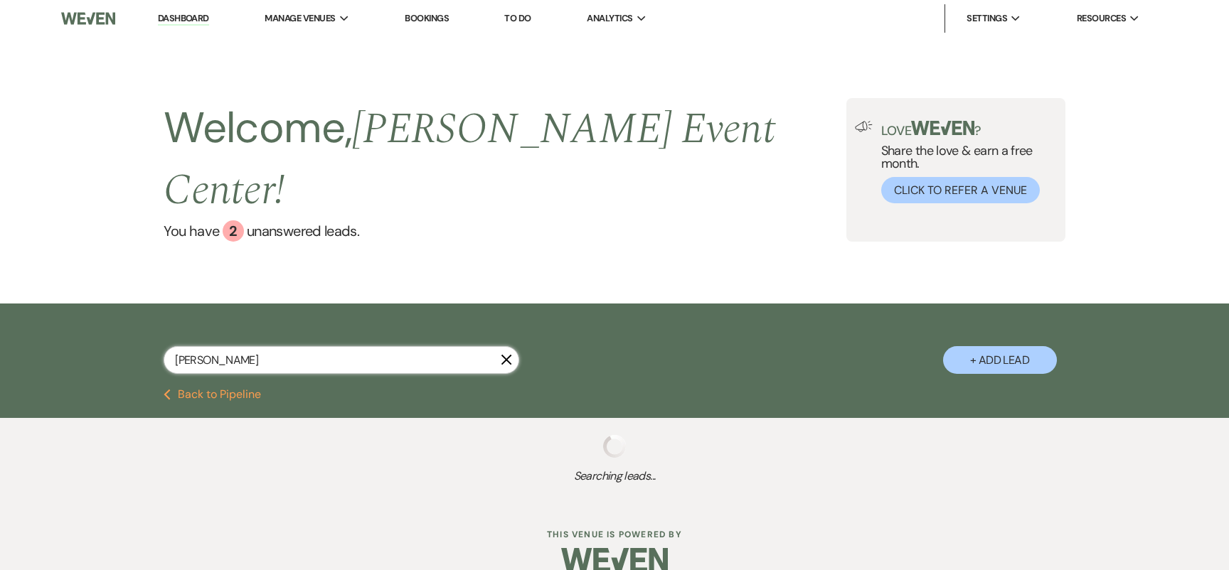
select select "7"
select select "8"
select select "7"
select select "8"
select select "5"
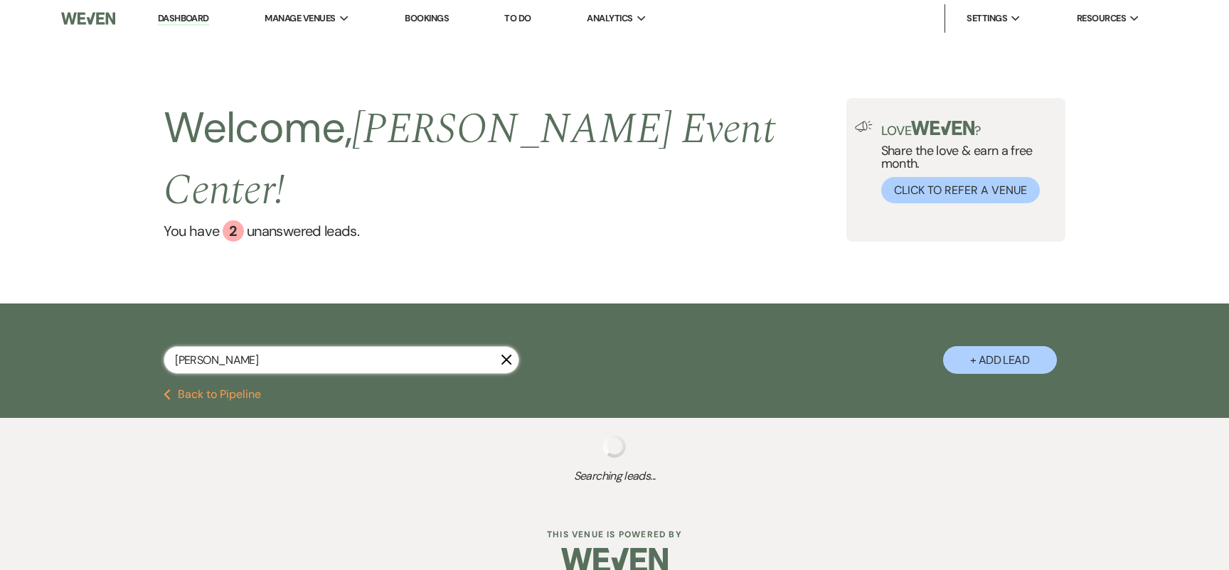
select select "8"
select select "6"
select select "5"
select select "8"
select select "4"
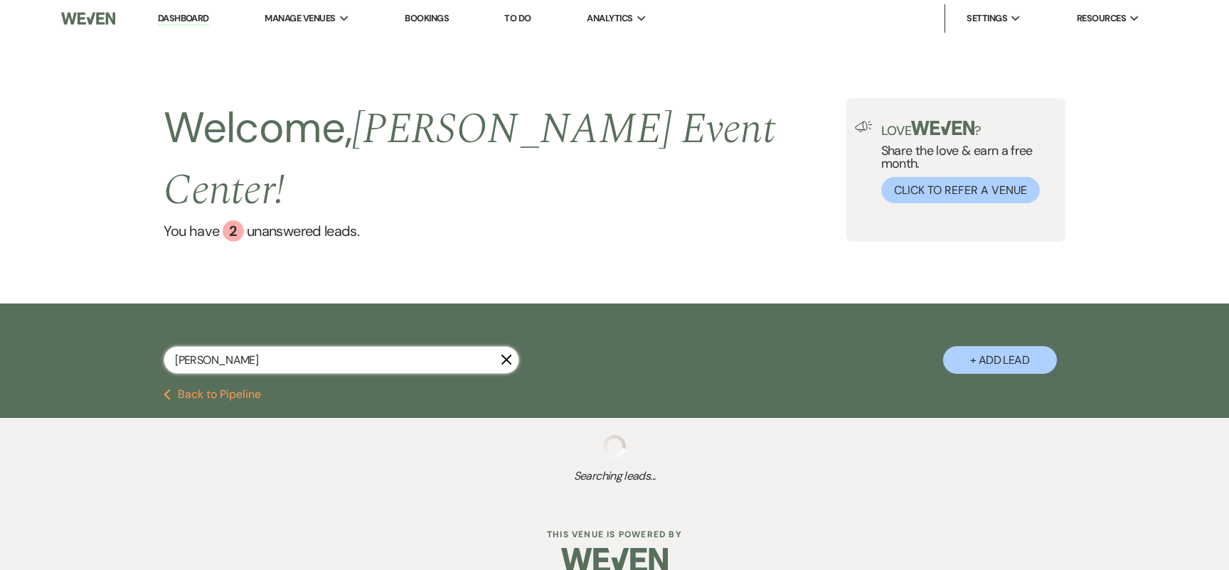
select select "8"
select select "6"
select select "8"
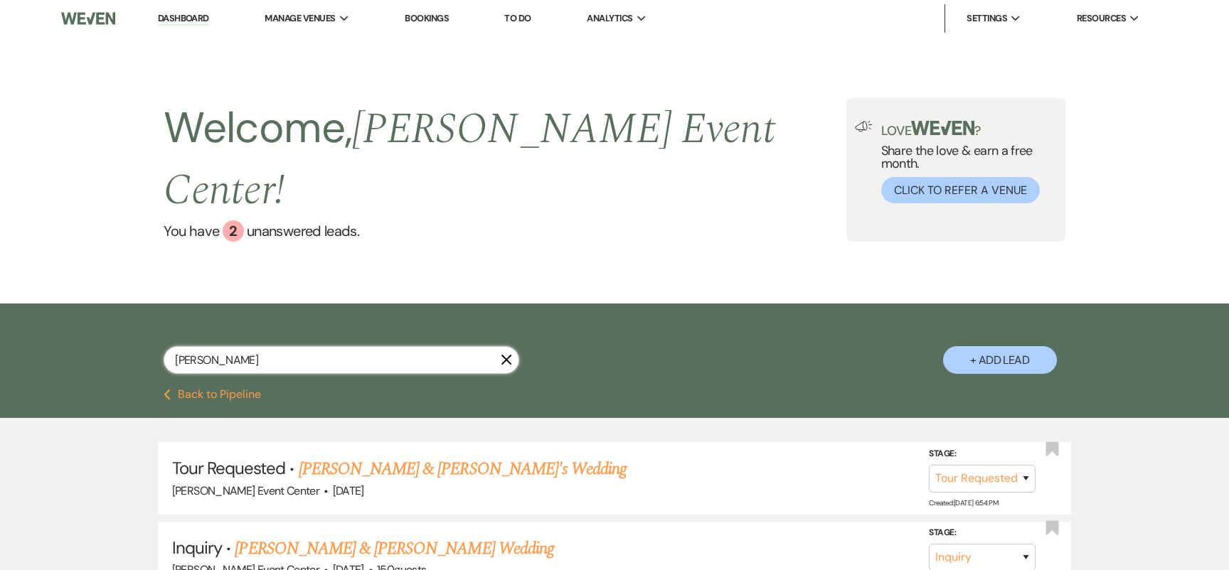
type input "Erika Will"
select select "2"
select select "4"
select select "6"
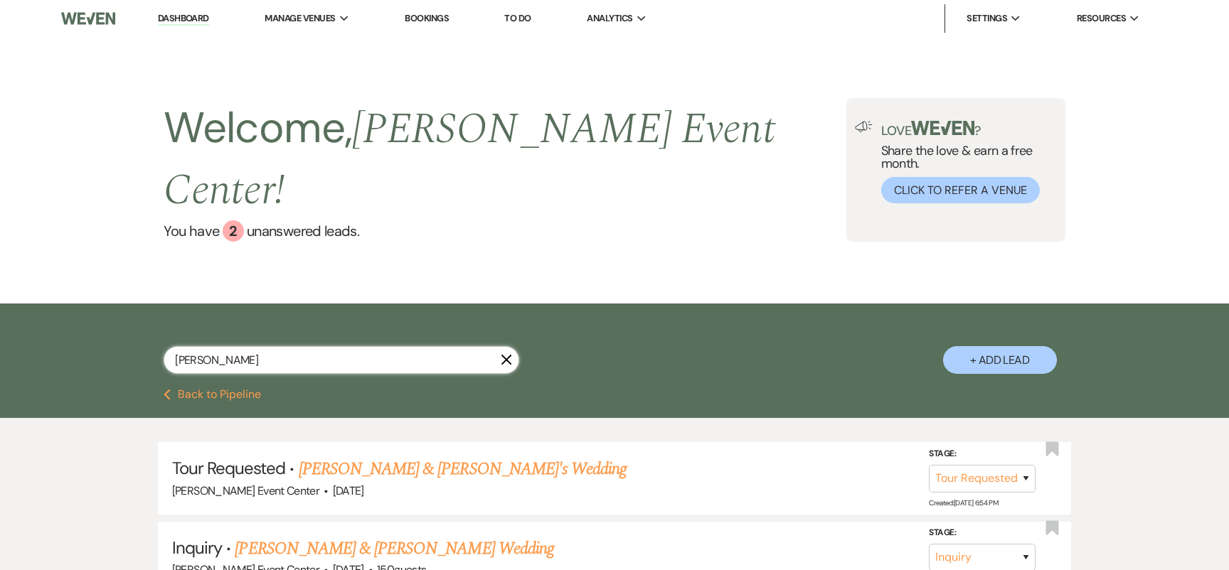
select select "2"
select select "5"
select select "9"
select select "4"
select select "6"
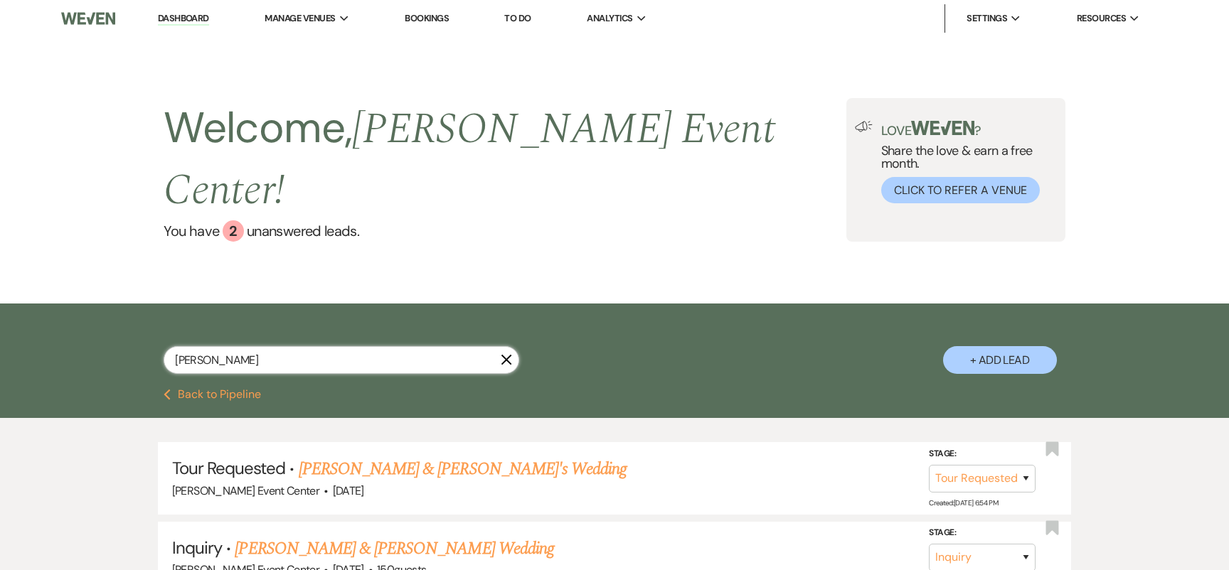
select select "8"
select select "6"
select select "8"
select select "1"
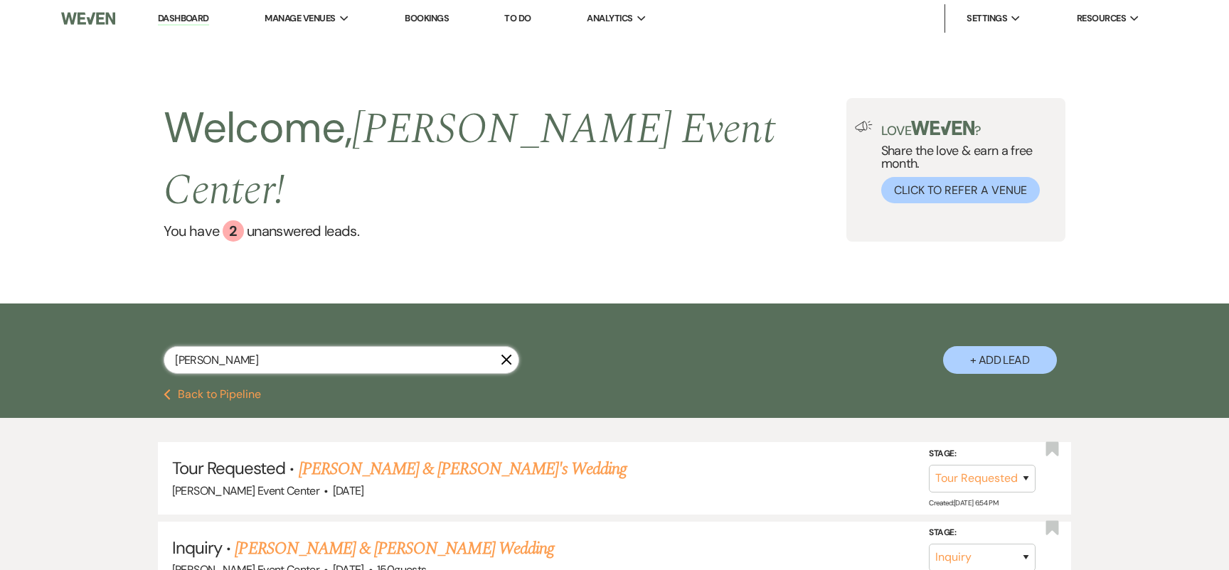
select select "8"
select select "7"
select select "8"
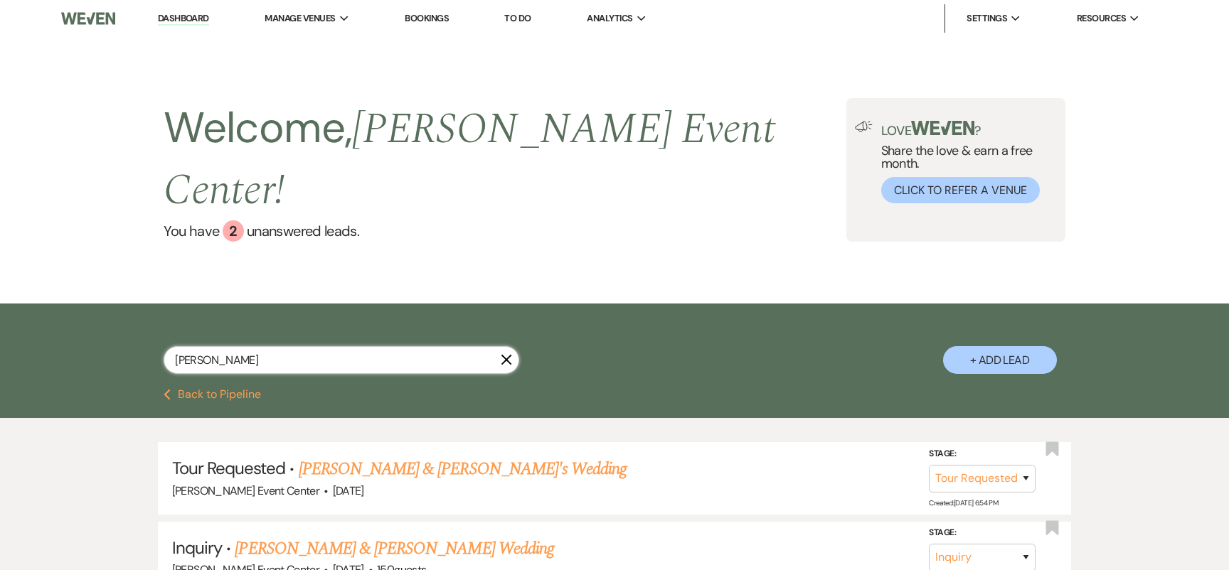
select select "7"
select select "8"
select select "5"
select select "8"
select select "6"
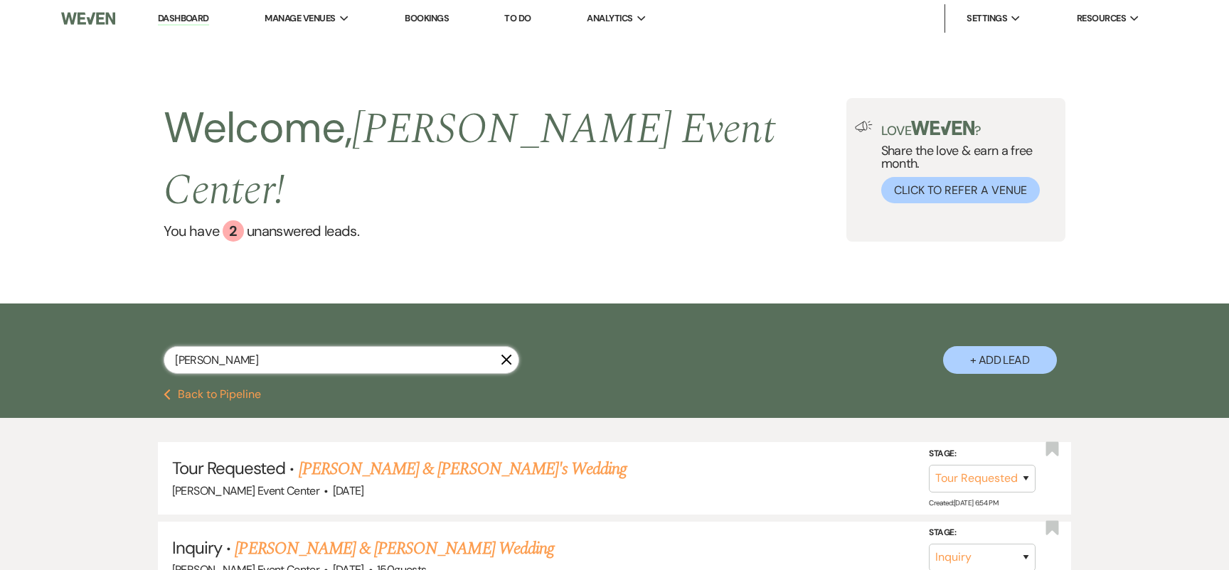
select select "5"
select select "8"
select select "4"
select select "8"
select select "6"
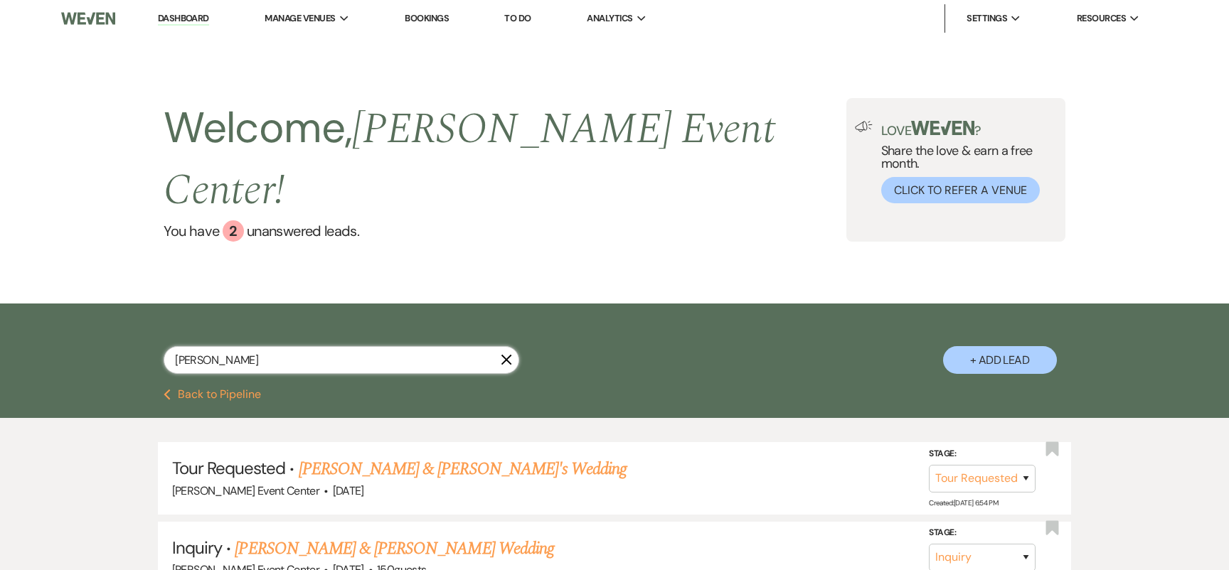
select select "8"
type input "Erika"
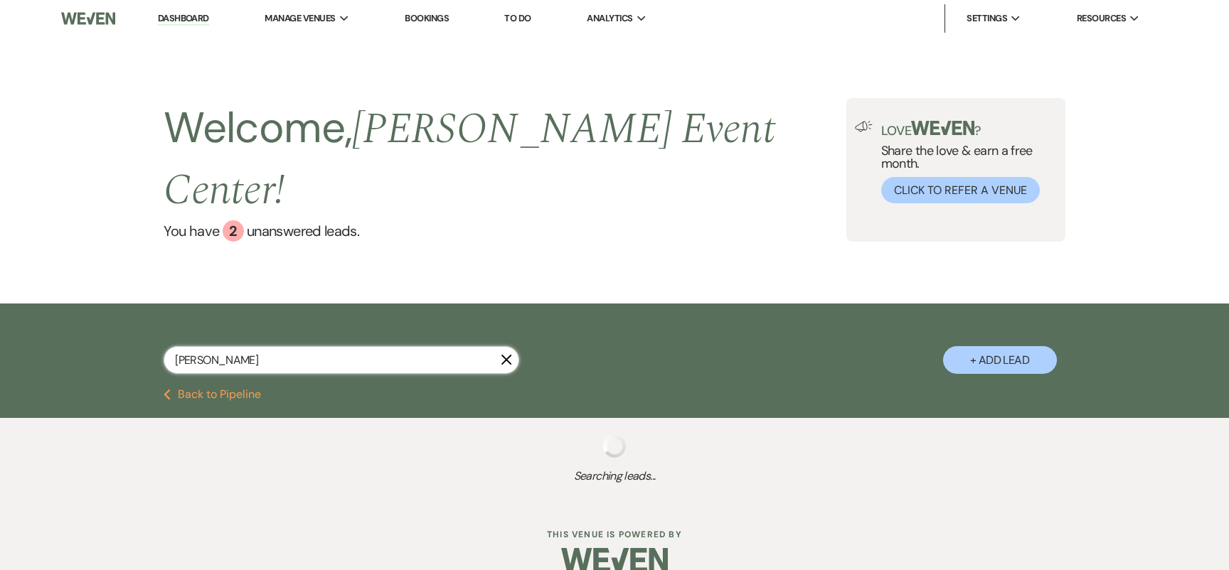
select select "2"
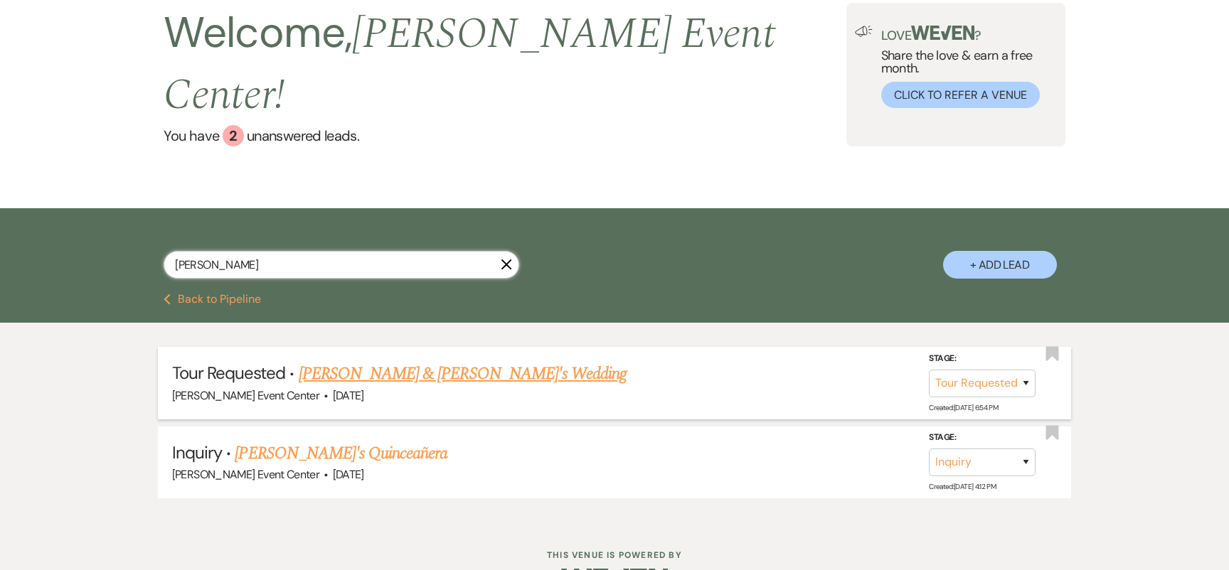
scroll to position [96, 0]
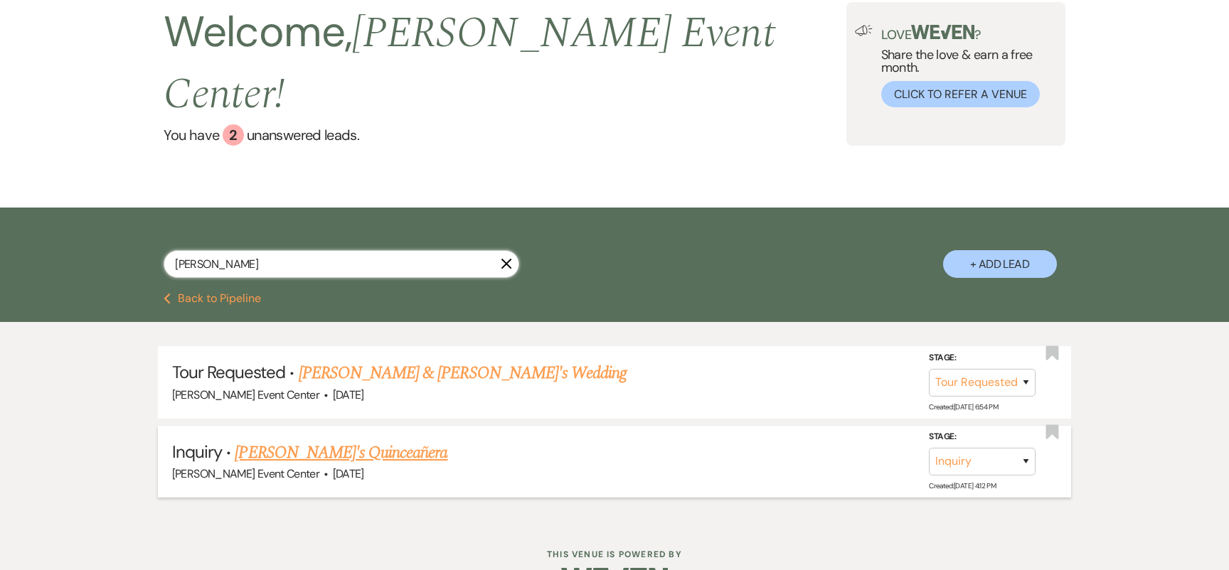
type input "Erika"
click at [267, 440] on link "Erika's Quinceañera" at bounding box center [341, 453] width 213 height 26
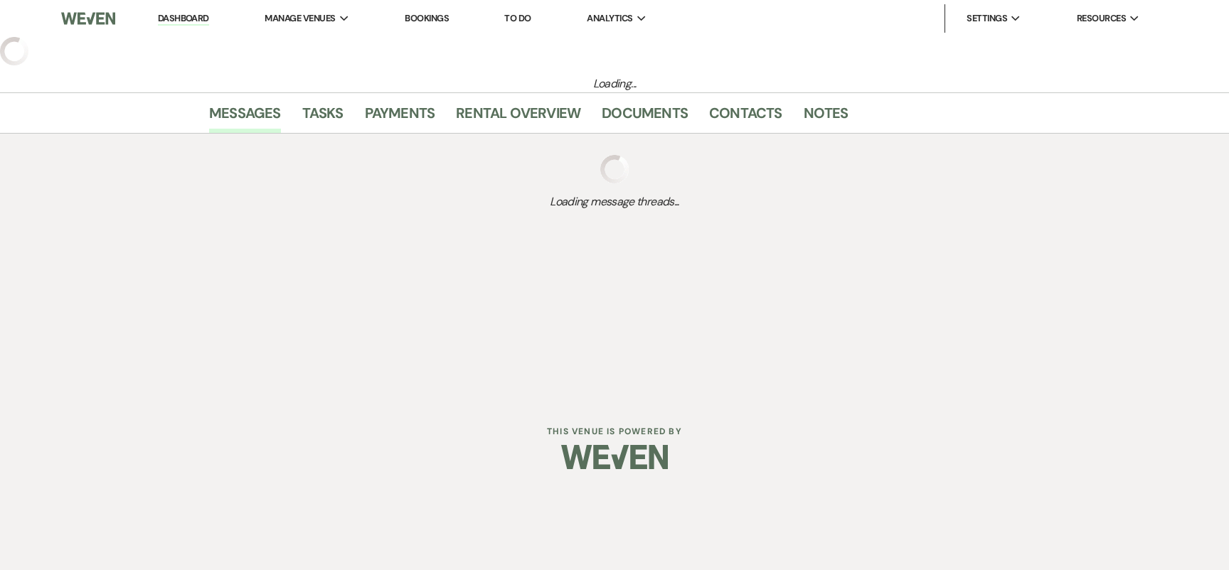
select select "5"
select select "15"
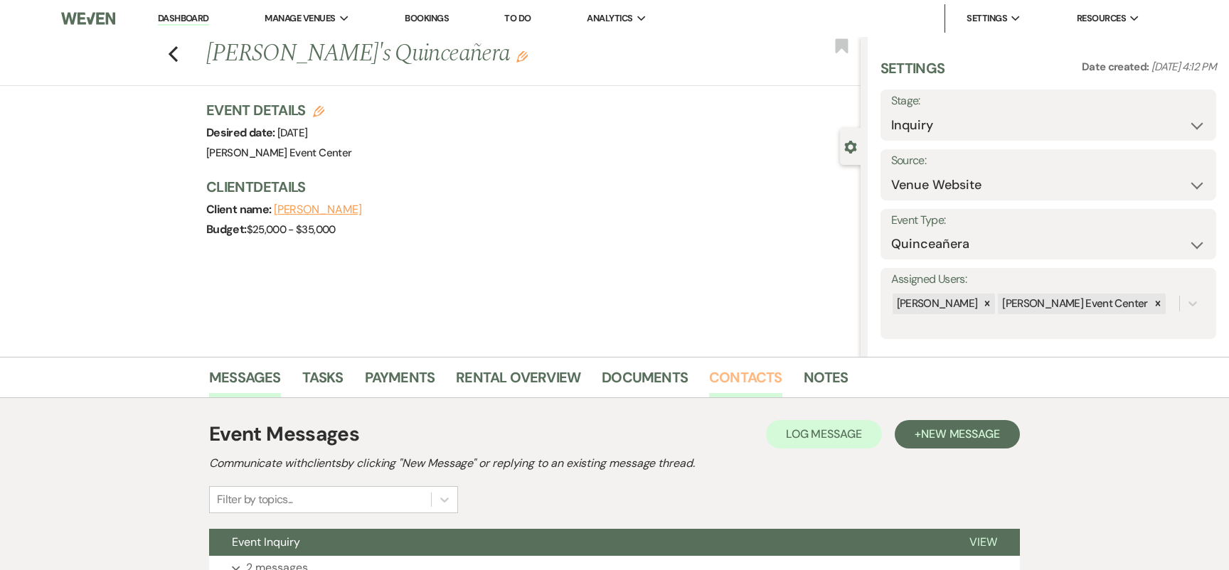
click at [733, 368] on link "Contacts" at bounding box center [745, 381] width 73 height 31
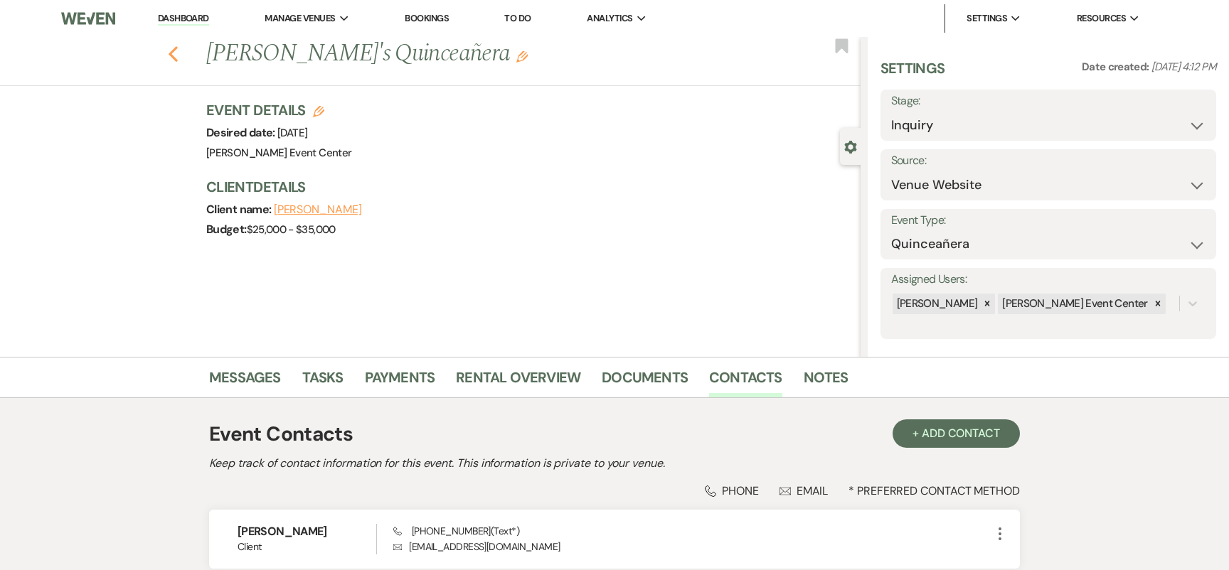
click at [169, 52] on icon "Previous" at bounding box center [173, 54] width 11 height 17
select select "2"
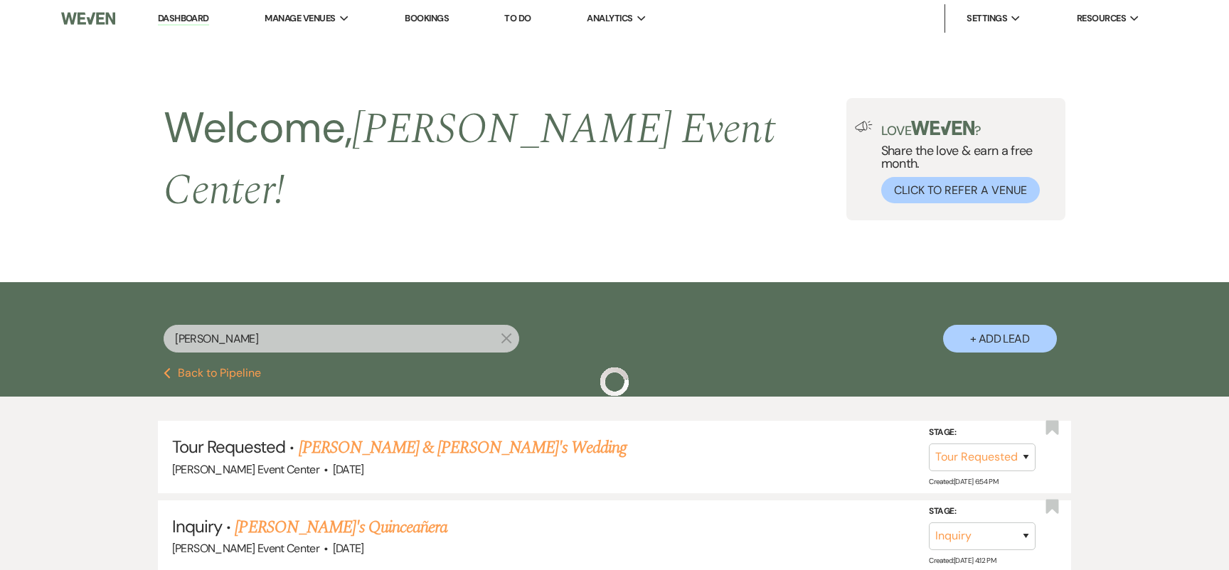
scroll to position [96, 0]
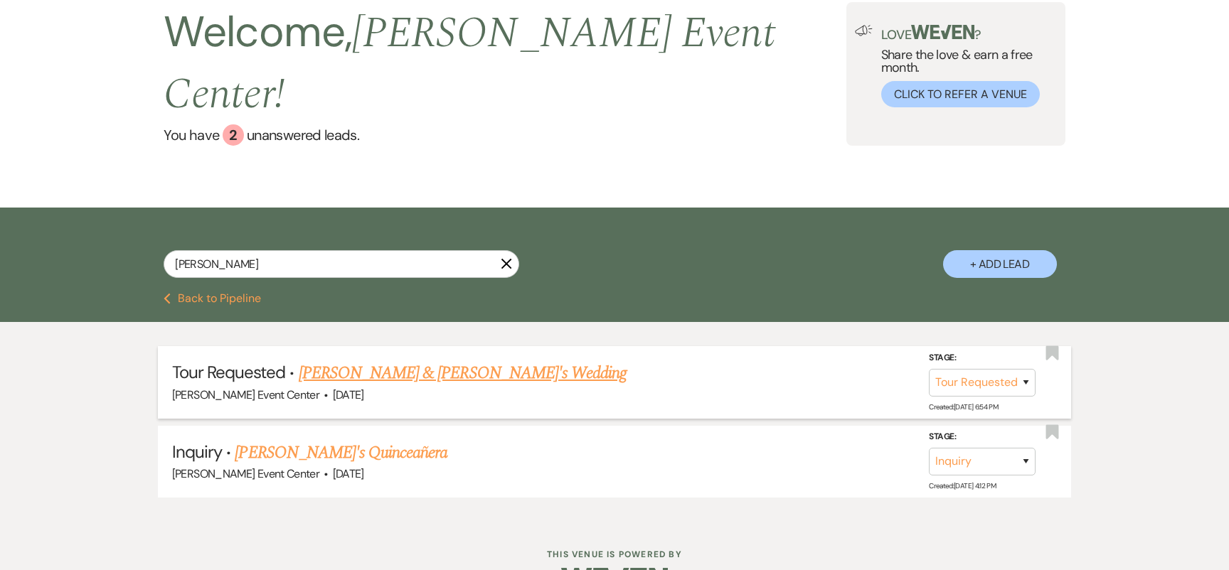
click at [346, 361] on link "Shellandra & Vernon's Wedding" at bounding box center [463, 374] width 329 height 26
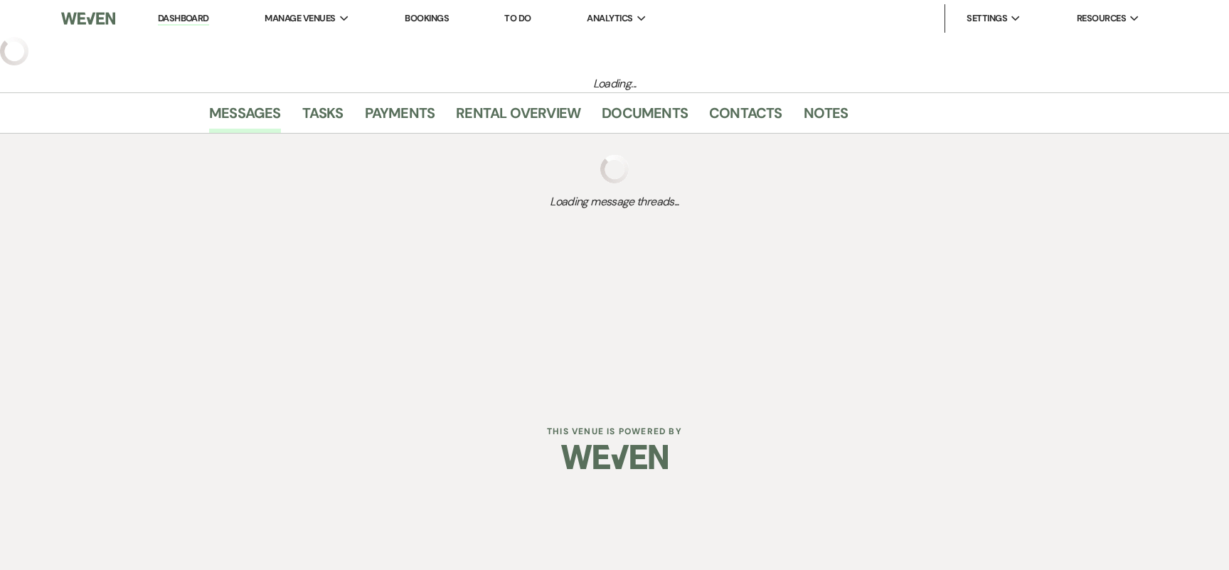
select select "2"
select select "5"
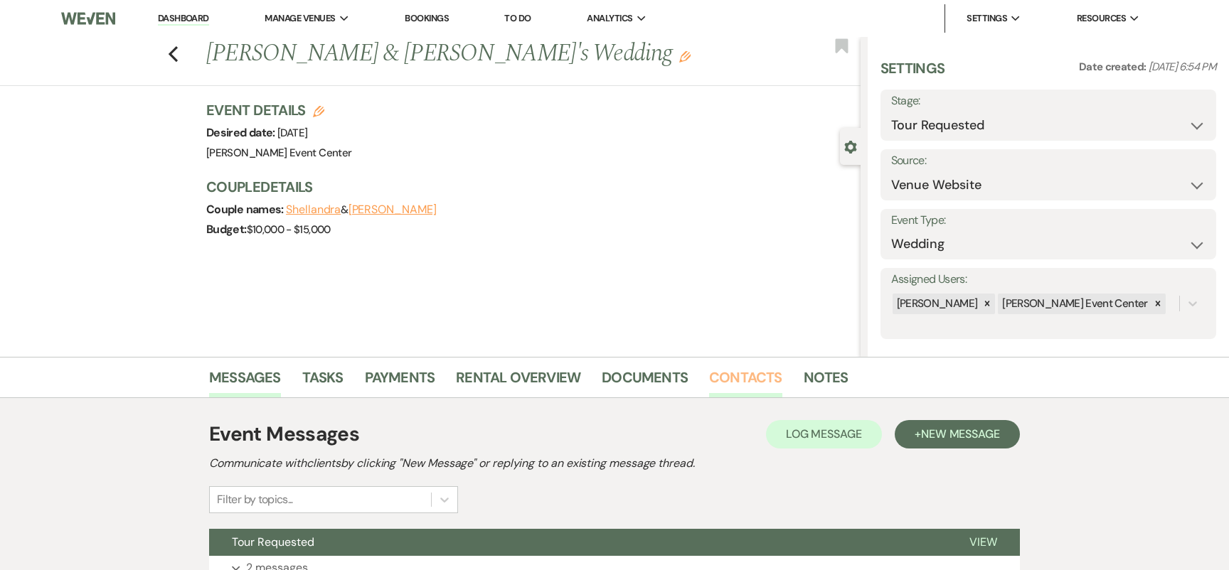
click at [746, 376] on link "Contacts" at bounding box center [745, 381] width 73 height 31
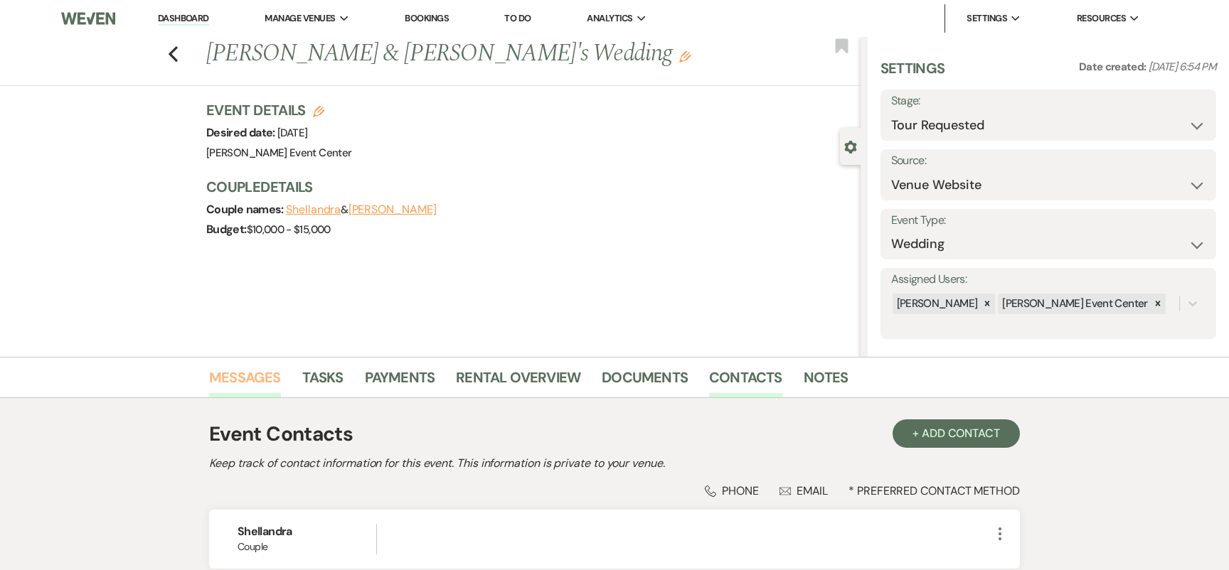
click at [250, 374] on link "Messages" at bounding box center [245, 381] width 72 height 31
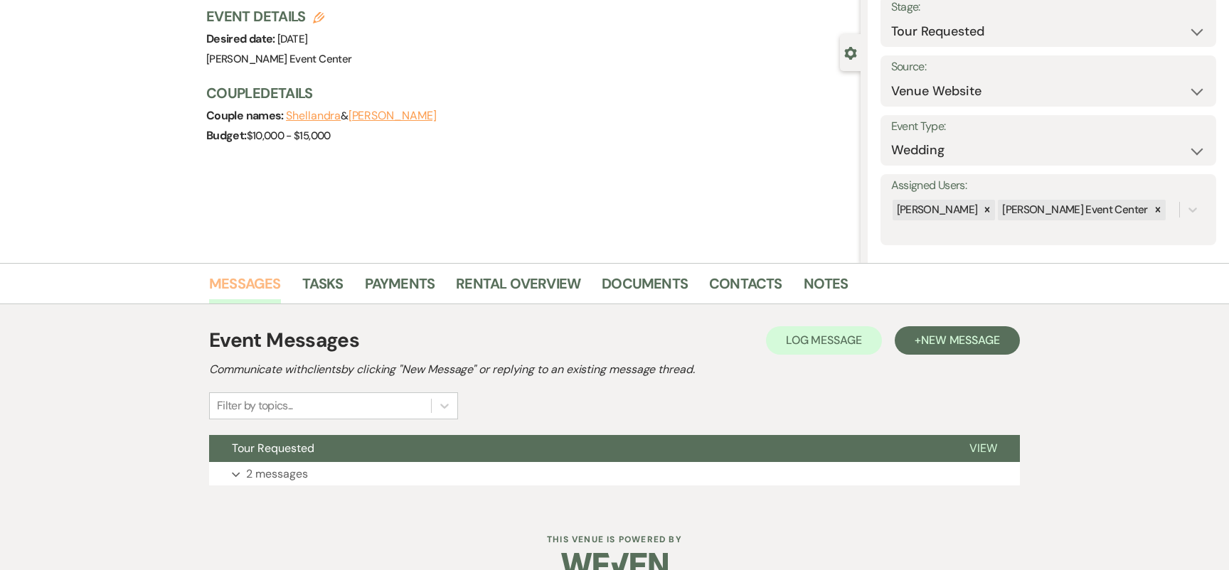
scroll to position [87, 0]
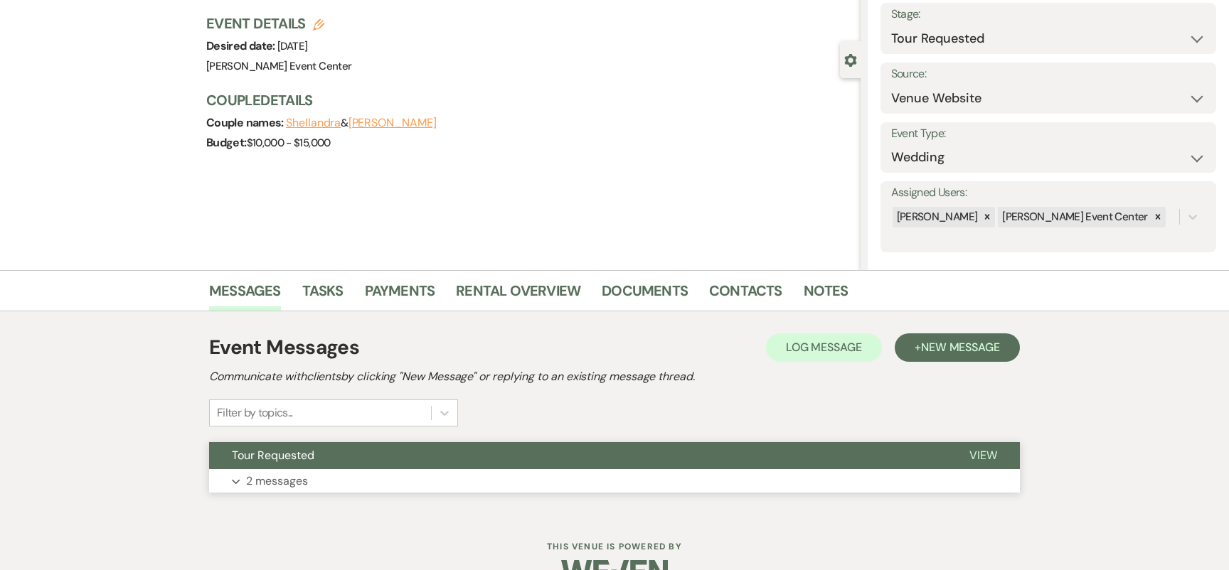
click at [250, 477] on p "2 messages" at bounding box center [277, 481] width 62 height 18
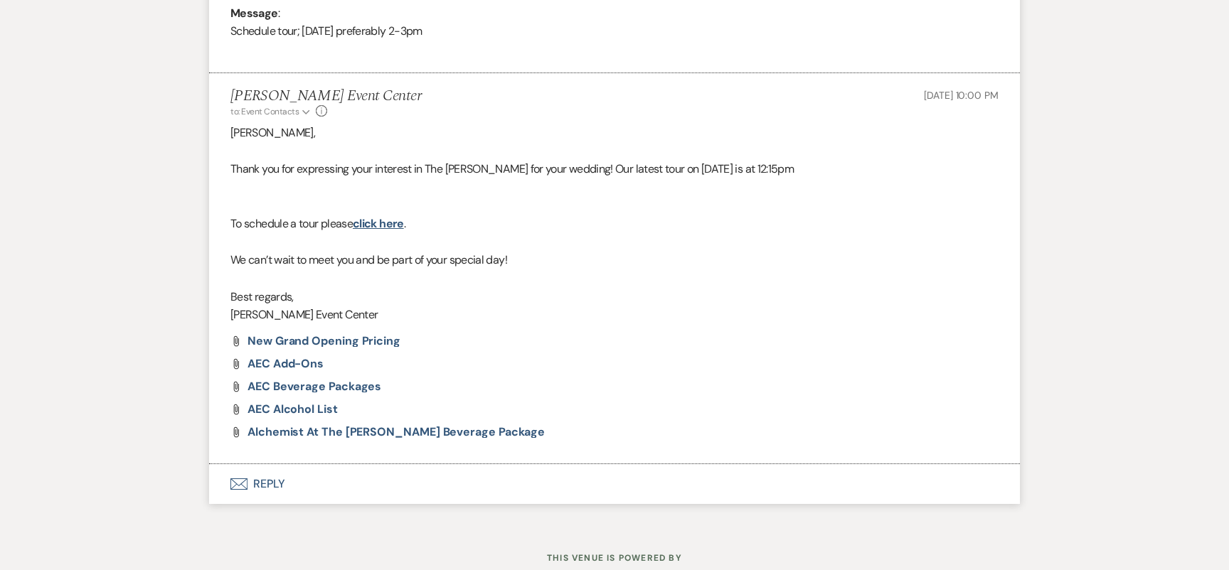
scroll to position [749, 0]
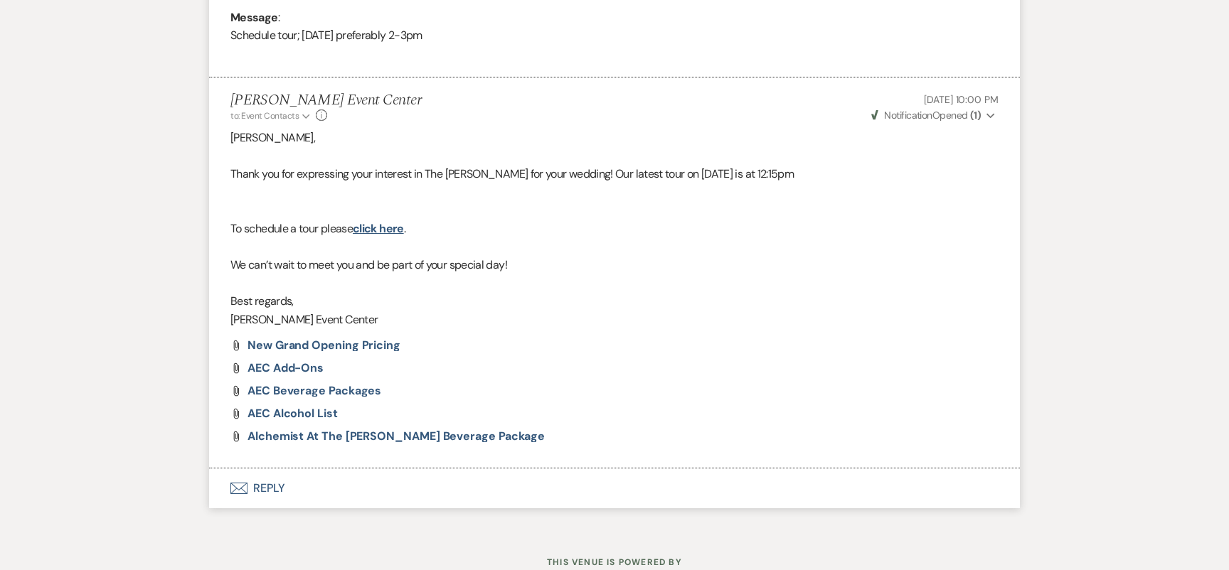
click at [260, 482] on button "Envelope Reply" at bounding box center [614, 489] width 811 height 40
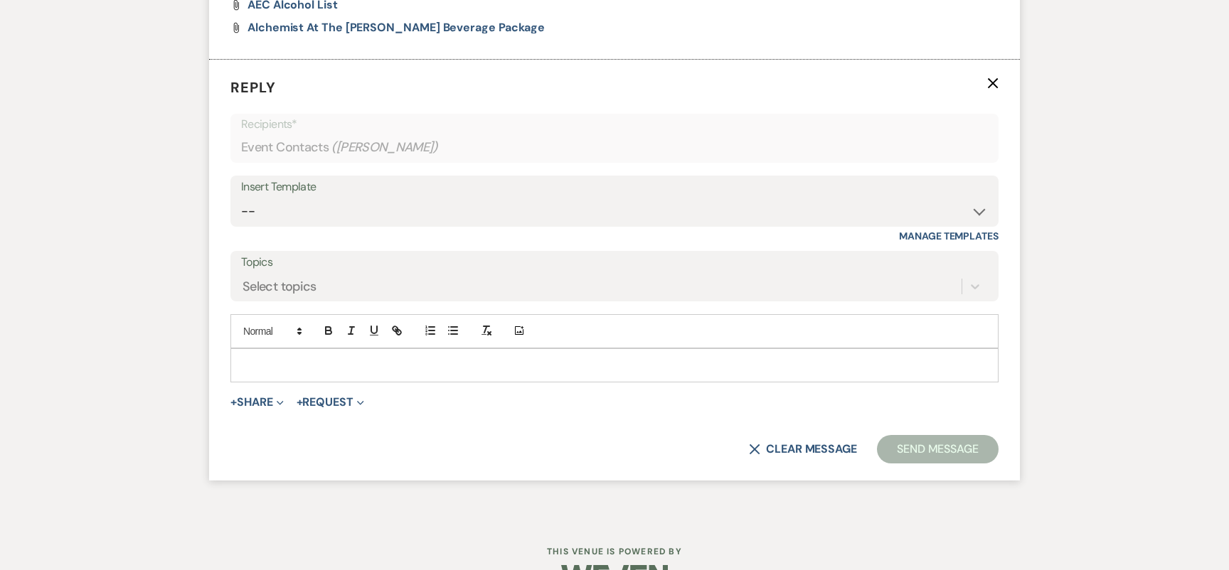
scroll to position [1186, 0]
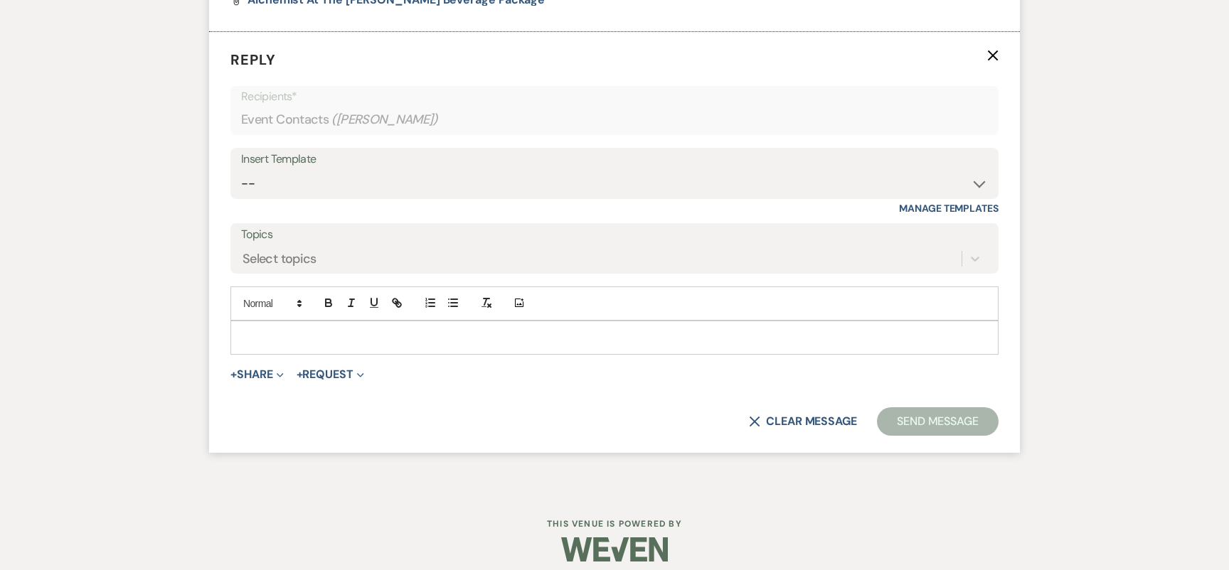
click at [390, 157] on div "Insert Template" at bounding box center [614, 159] width 747 height 21
click at [389, 168] on div "Insert Template" at bounding box center [614, 159] width 747 height 21
click at [372, 189] on select "-- Weven Planning Portal Introduction (Booked Events) Initial Inquiry Response …" at bounding box center [614, 184] width 747 height 28
select select "5282"
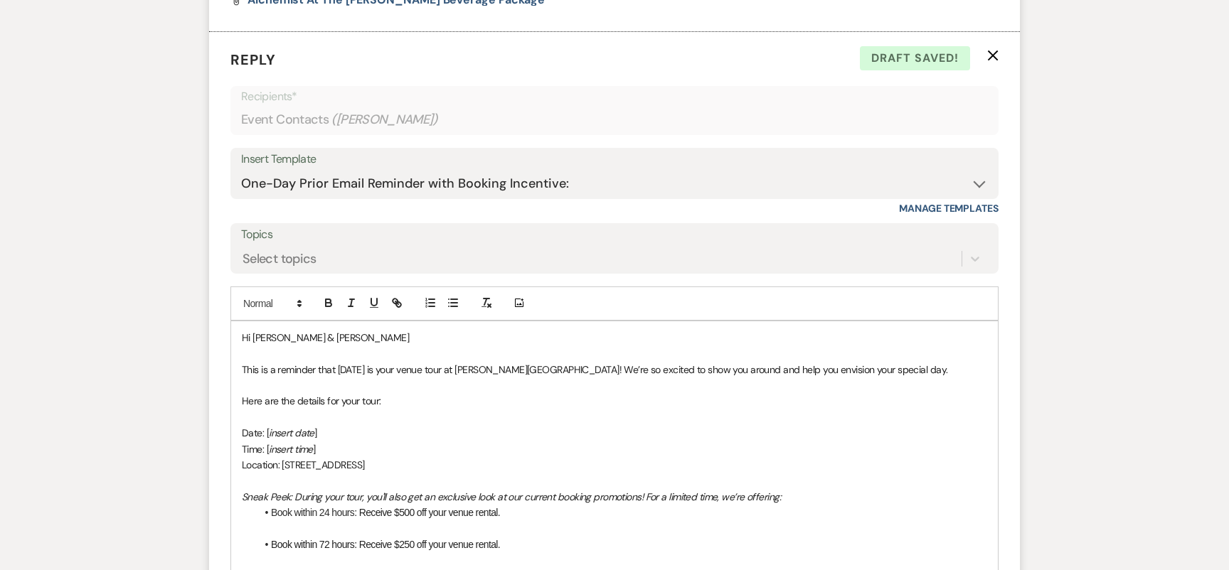
click at [379, 367] on span "This is a reminder that tomorrow is your venue tour at Artis Event Center! We’r…" at bounding box center [595, 369] width 706 height 13
click at [322, 432] on p "Date: [ insert date ]" at bounding box center [614, 433] width 745 height 16
click at [325, 446] on p "Time: [ insert time ]" at bounding box center [614, 450] width 745 height 16
click at [320, 429] on p "Date: 9:00am" at bounding box center [614, 433] width 745 height 16
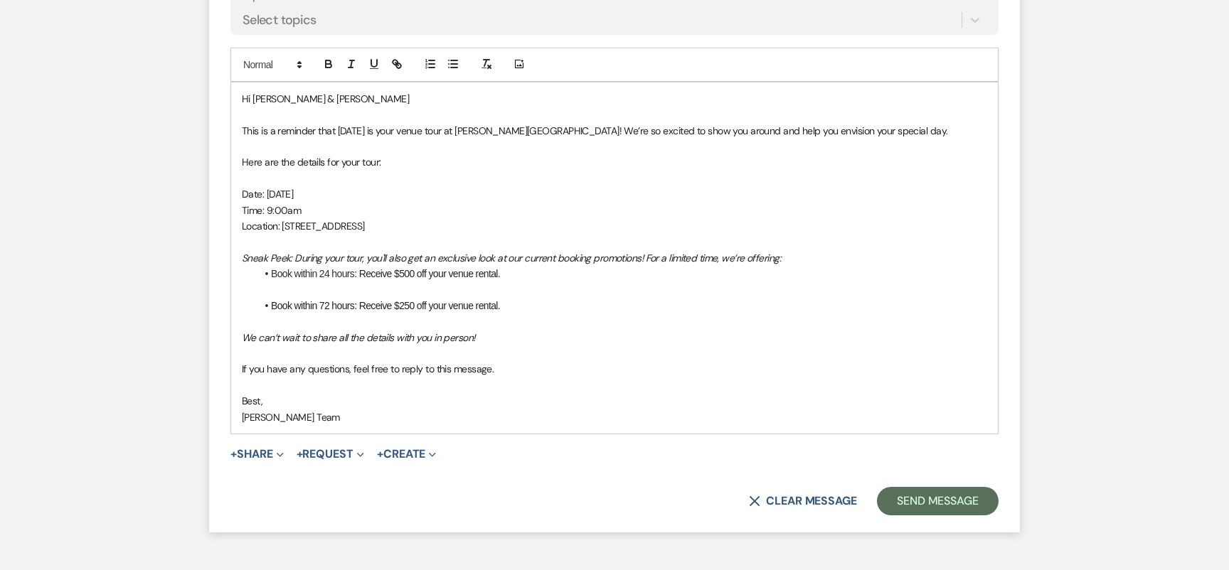
scroll to position [1427, 0]
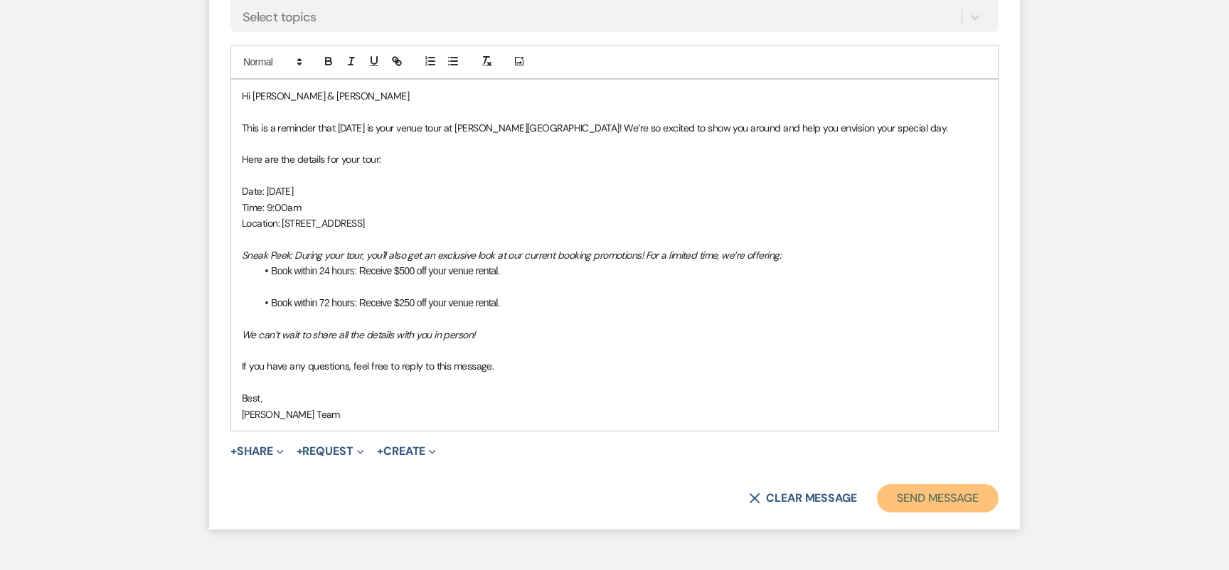
click at [932, 500] on button "Send Message" at bounding box center [938, 498] width 122 height 28
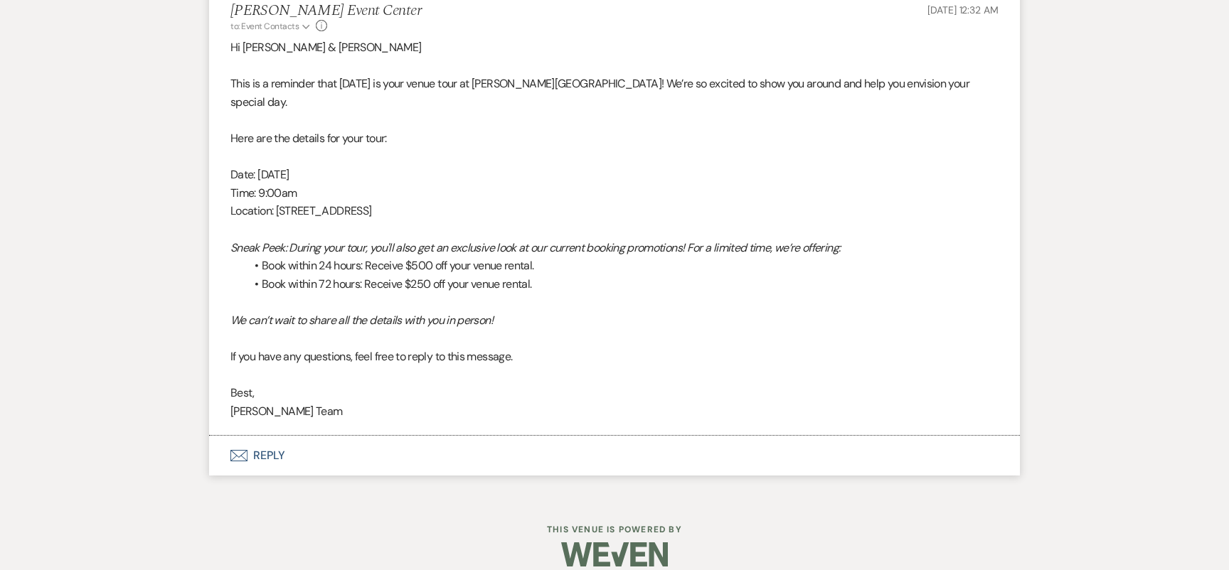
scroll to position [0, 0]
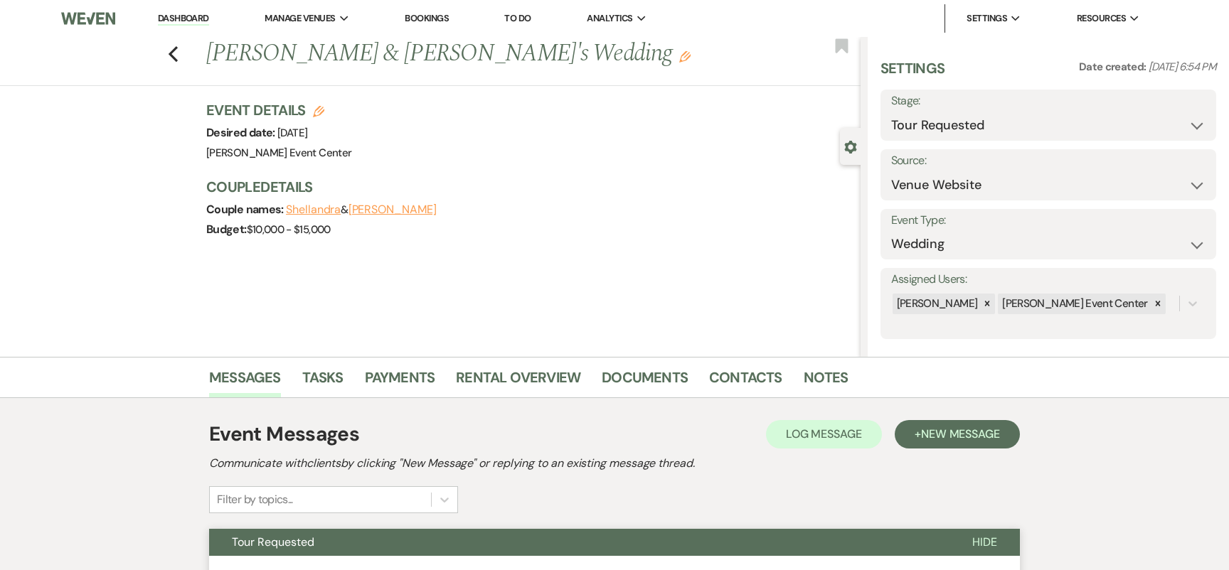
click at [179, 58] on div "Previous Shellandra & Vernon's Wedding Edit Bookmark" at bounding box center [427, 61] width 868 height 49
click at [171, 58] on icon "Previous" at bounding box center [173, 54] width 11 height 17
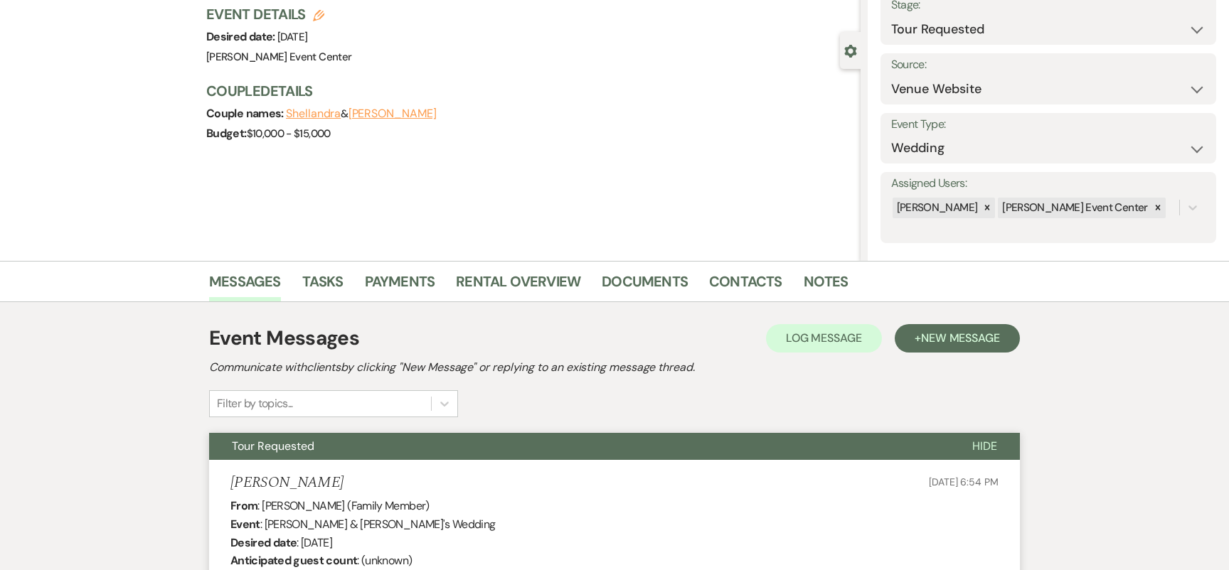
select select "2"
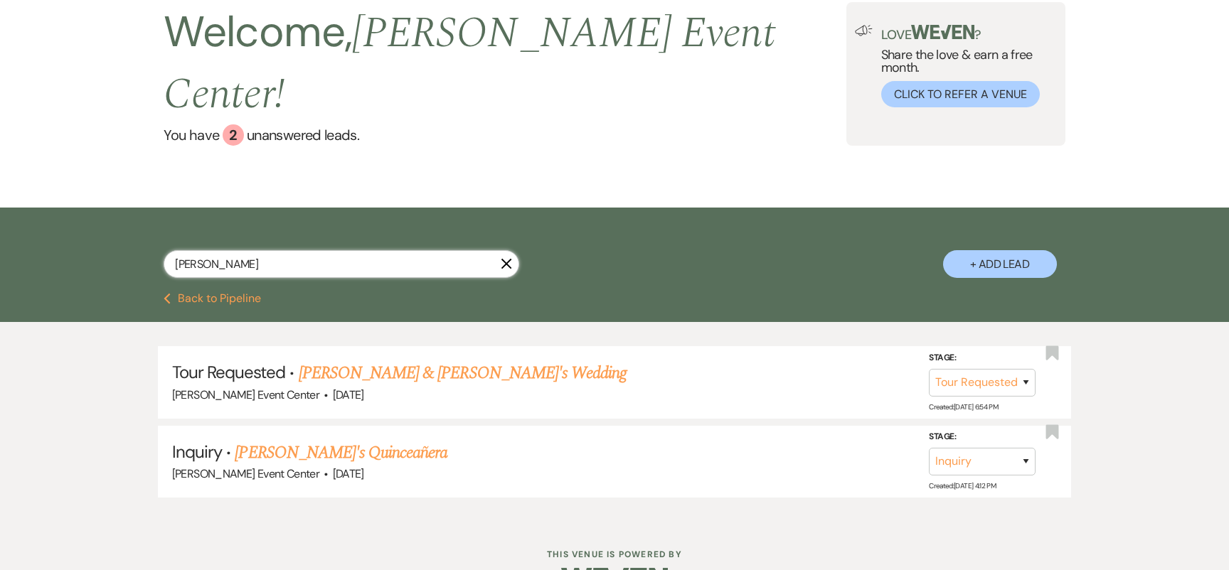
drag, startPoint x: 216, startPoint y: 238, endPoint x: 179, endPoint y: 238, distance: 37.0
click at [194, 250] on input "Erika" at bounding box center [342, 264] width 356 height 28
type input "E"
click at [228, 124] on div "2" at bounding box center [233, 134] width 21 height 21
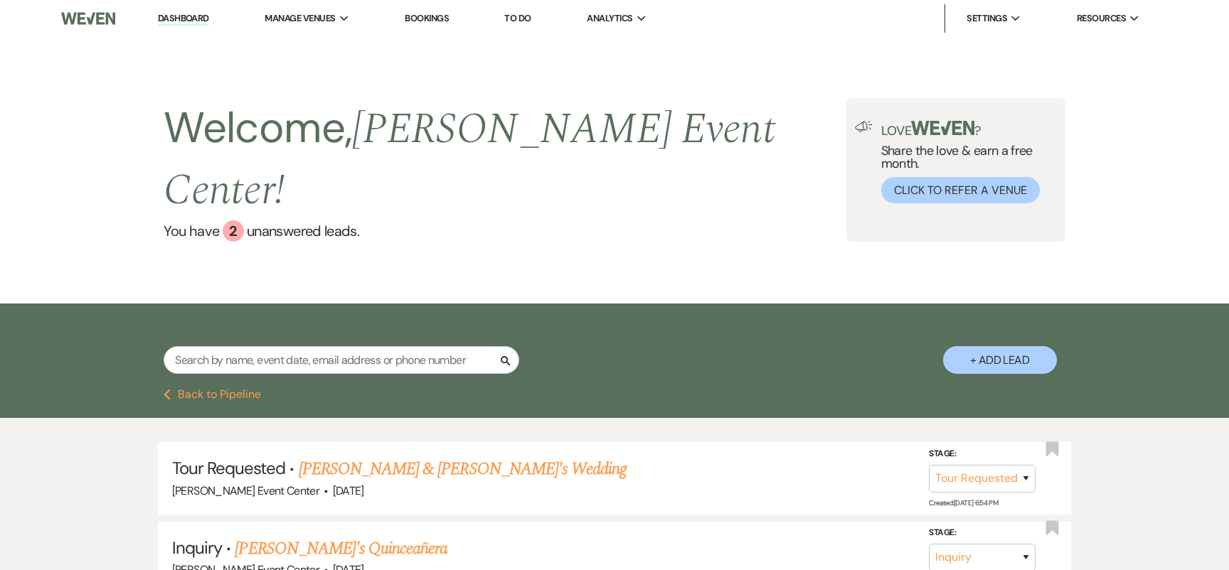
click at [168, 16] on link "Dashboard" at bounding box center [183, 19] width 51 height 14
